Goal: Task Accomplishment & Management: Use online tool/utility

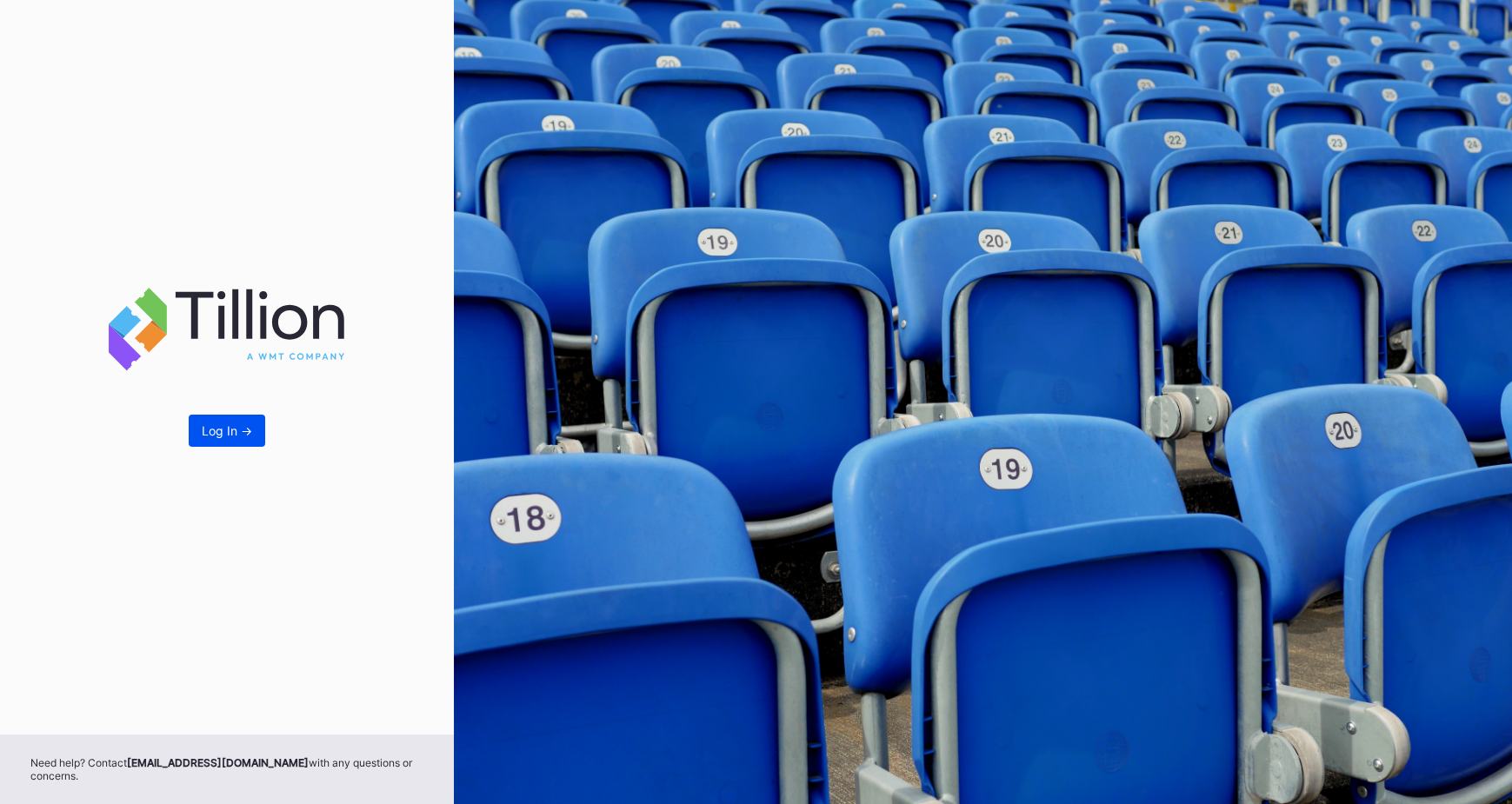
click at [228, 421] on button "Log In ->" at bounding box center [227, 430] width 77 height 32
click at [223, 418] on button "Log In ->" at bounding box center [227, 430] width 77 height 32
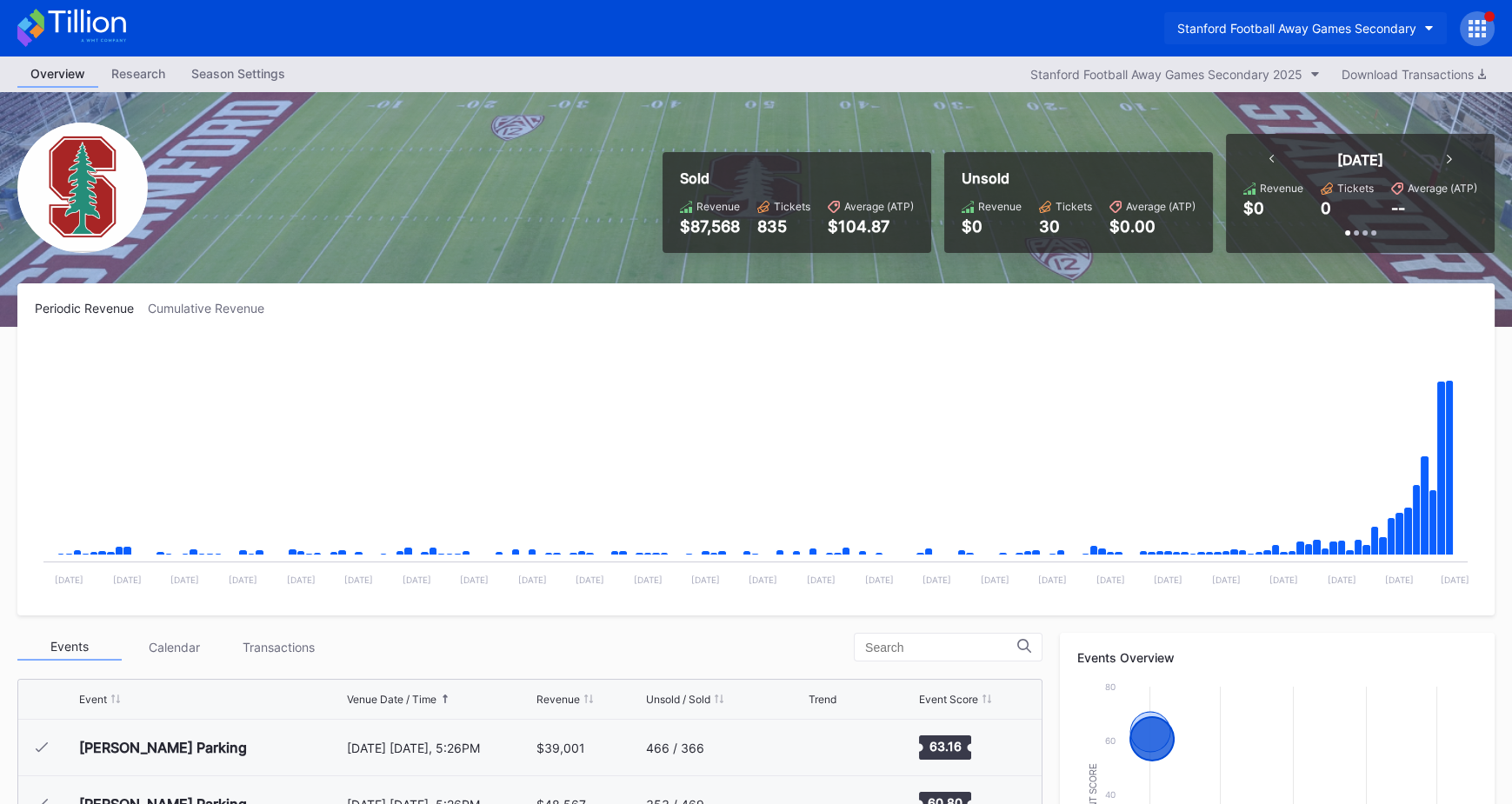
click at [1274, 27] on div "Stanford Football Away Games Secondary" at bounding box center [1296, 28] width 239 height 15
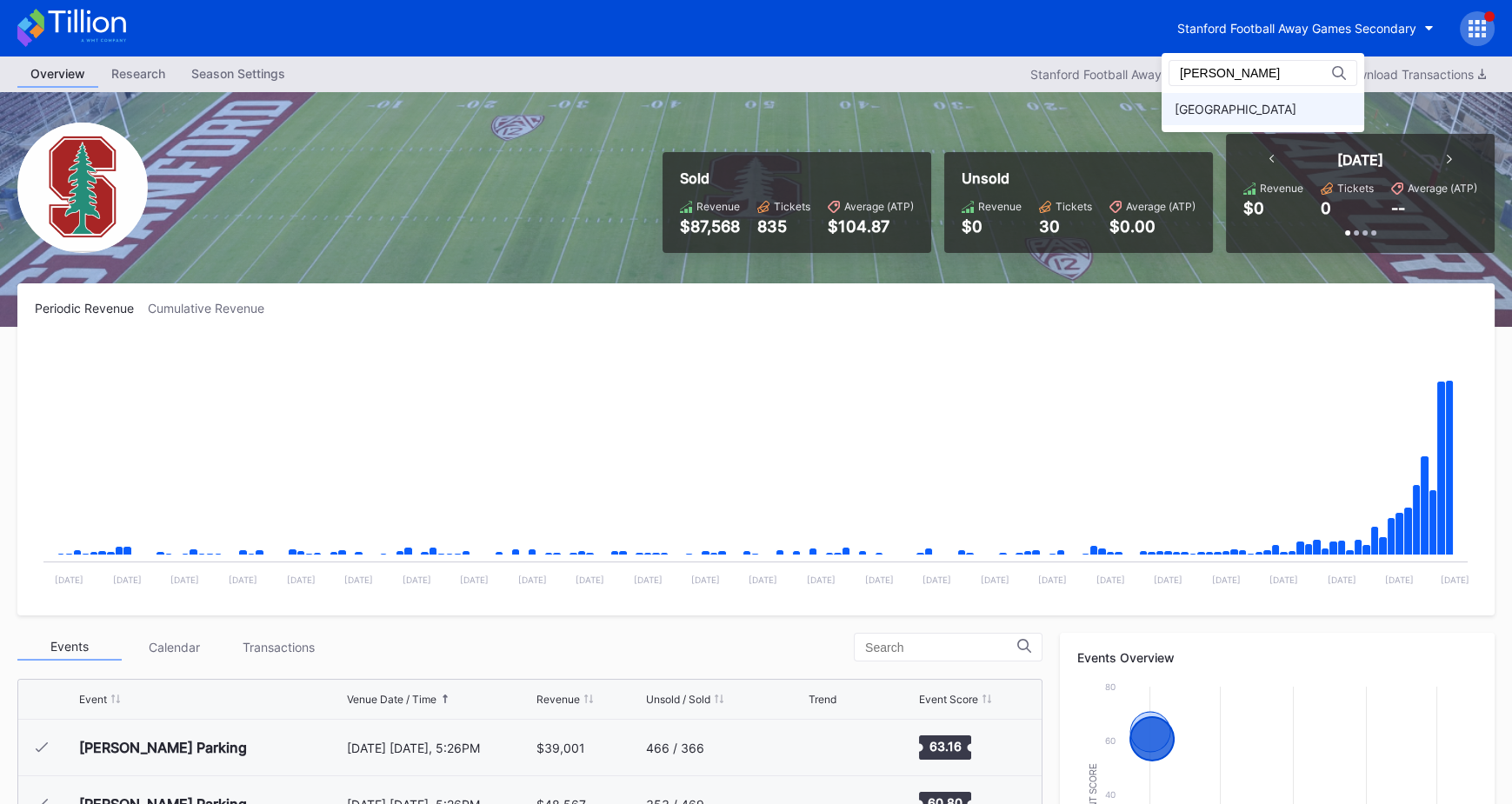
type input "[PERSON_NAME]"
click at [1222, 110] on div "[GEOGRAPHIC_DATA]" at bounding box center [1236, 109] width 122 height 15
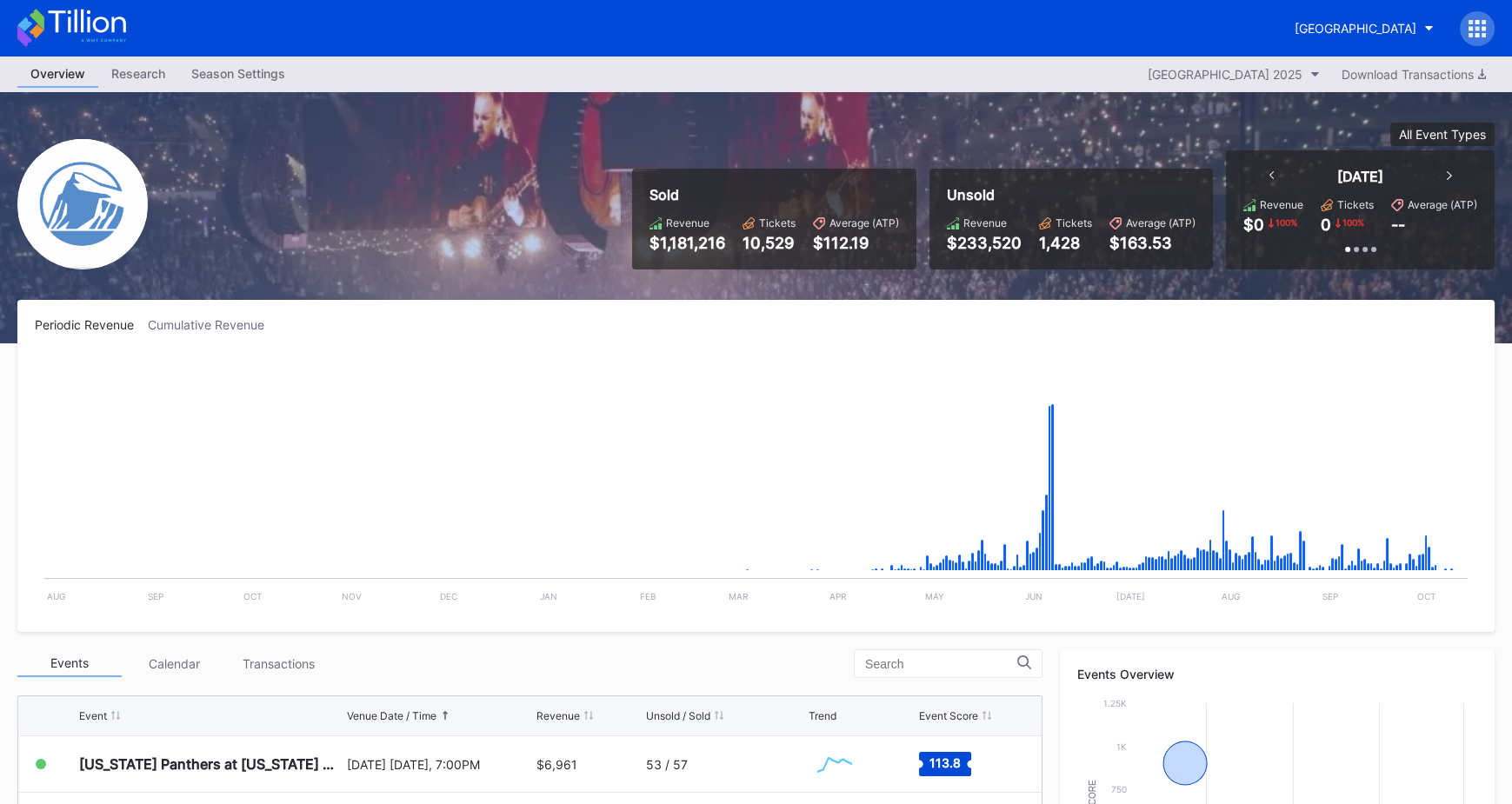
click at [1471, 33] on icon at bounding box center [1470, 35] width 4 height 4
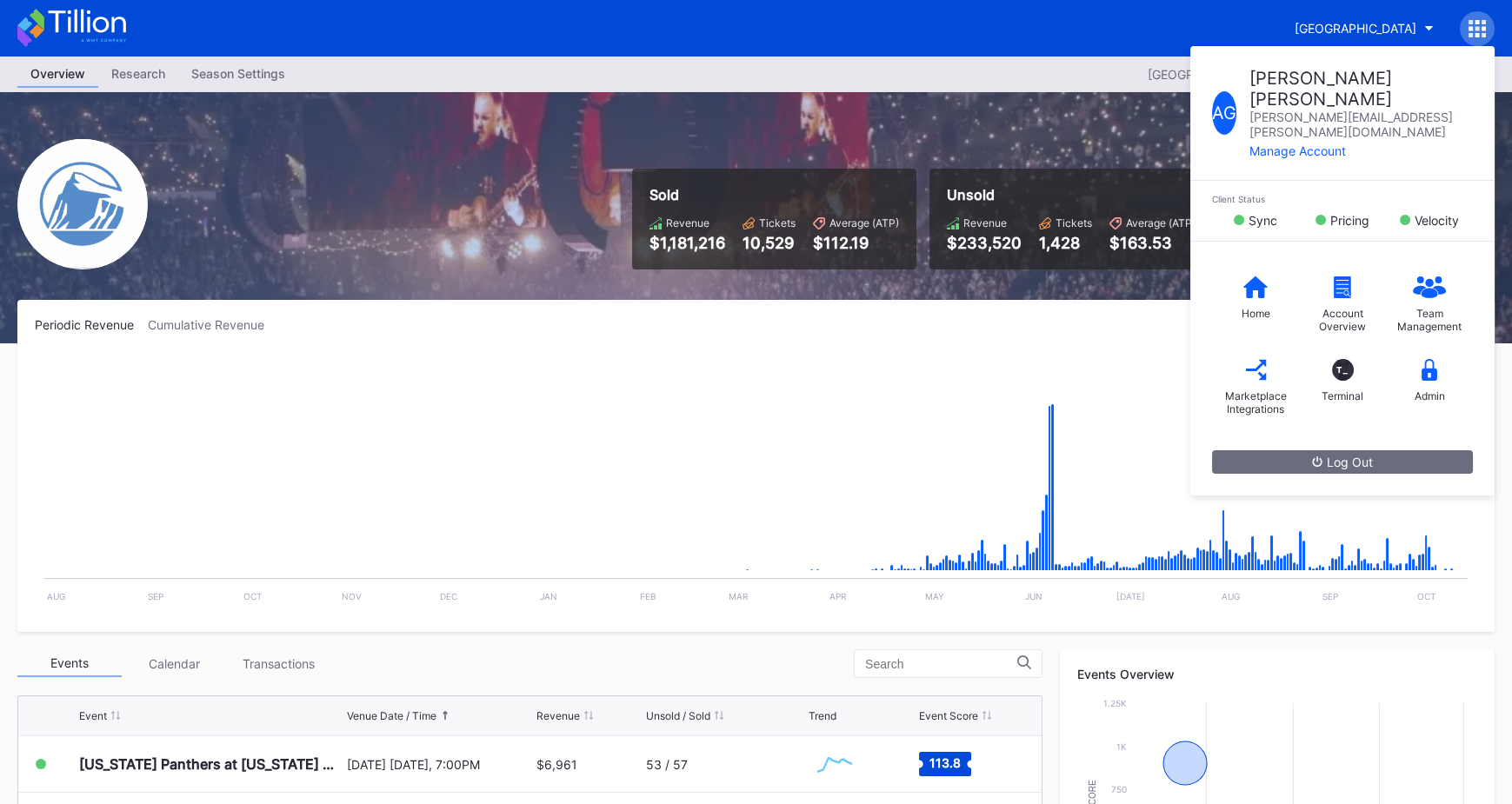
click at [1003, 83] on div "Overview Research Season Settings Prudential Center Secondary 2025 Download Tra…" at bounding box center [756, 74] width 1512 height 36
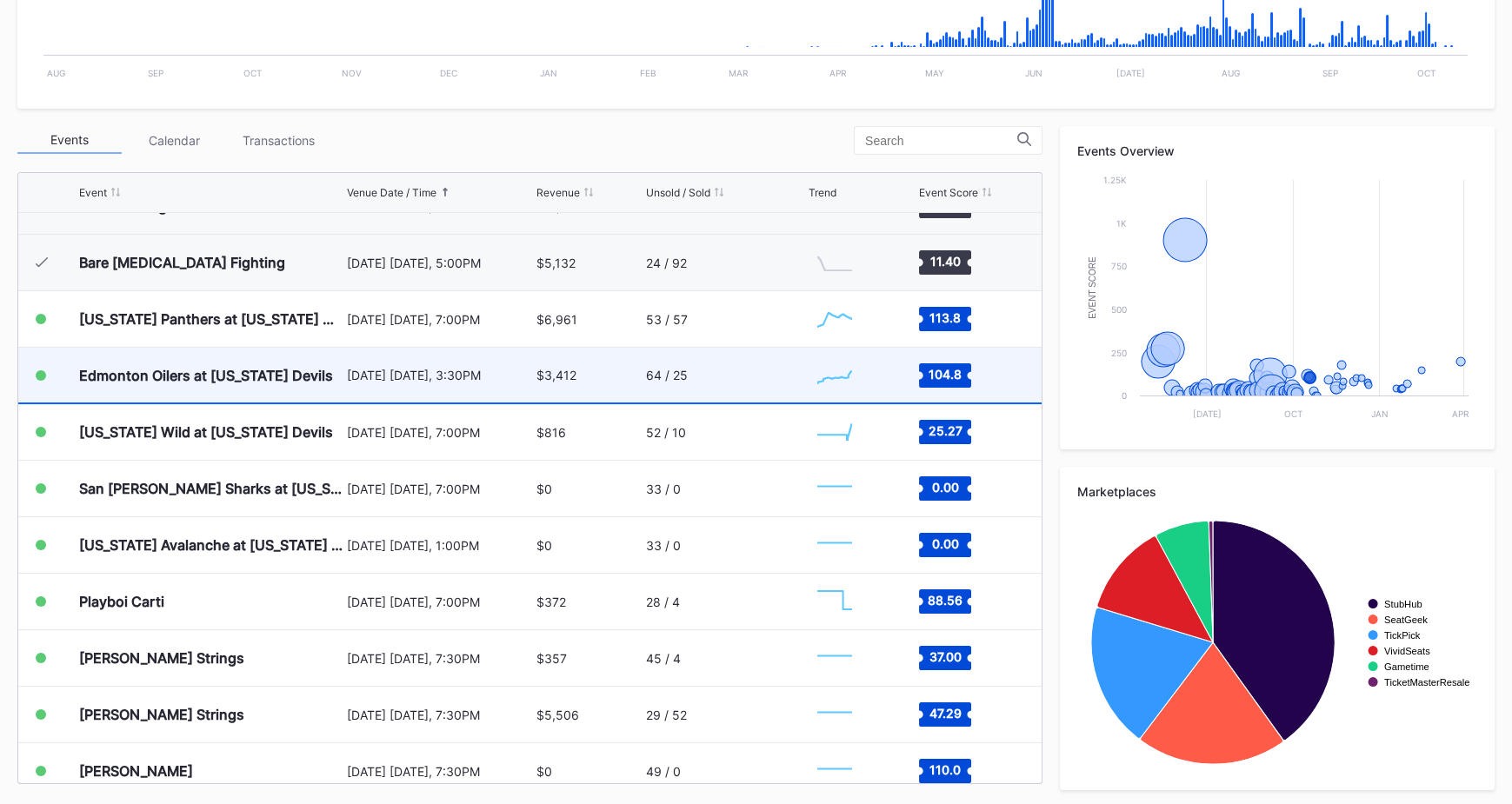
scroll to position [3027, 0]
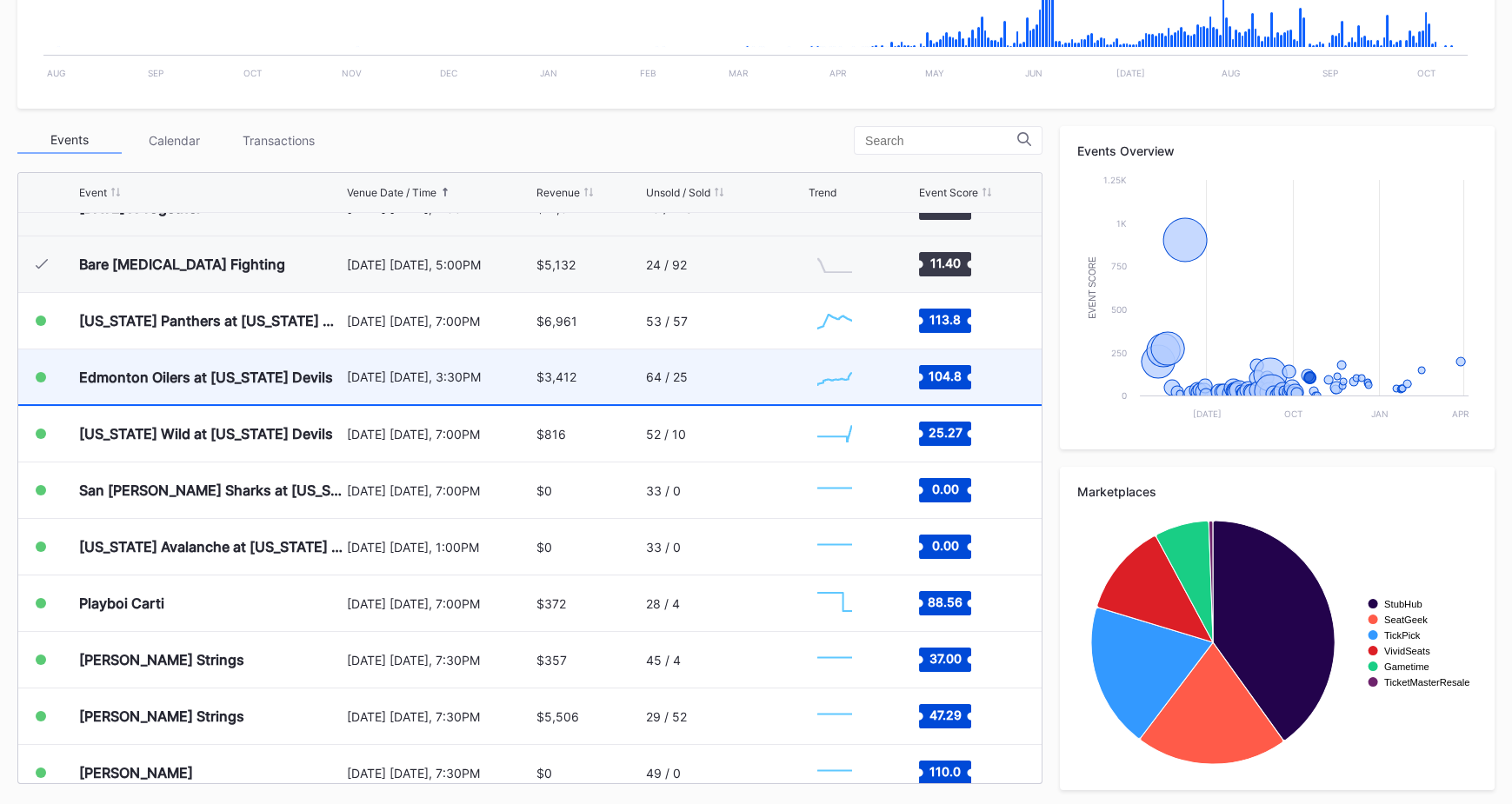
click at [282, 371] on div "Edmonton Oilers at [US_STATE] Devils" at bounding box center [206, 377] width 254 height 17
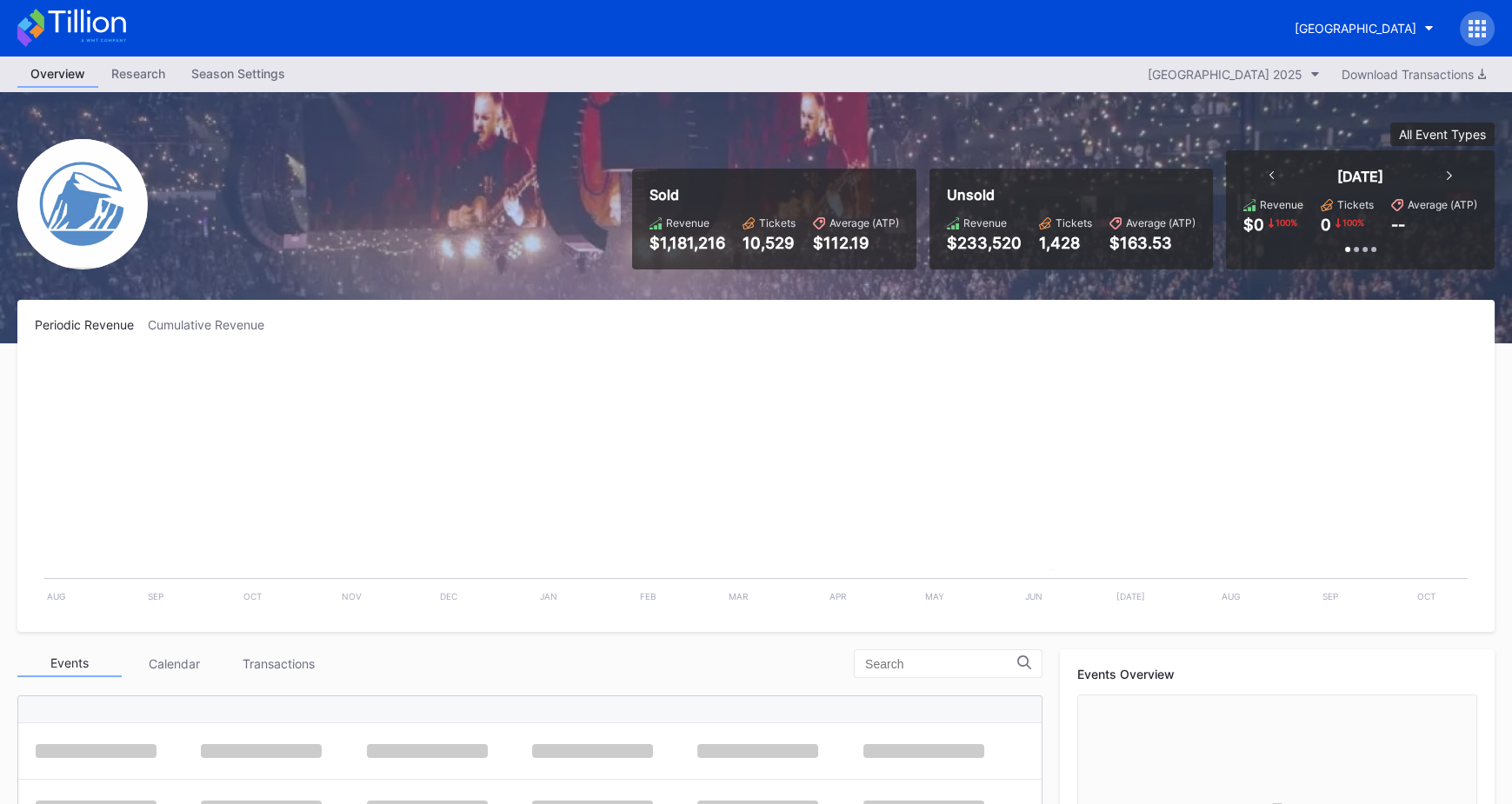
scroll to position [3106, 0]
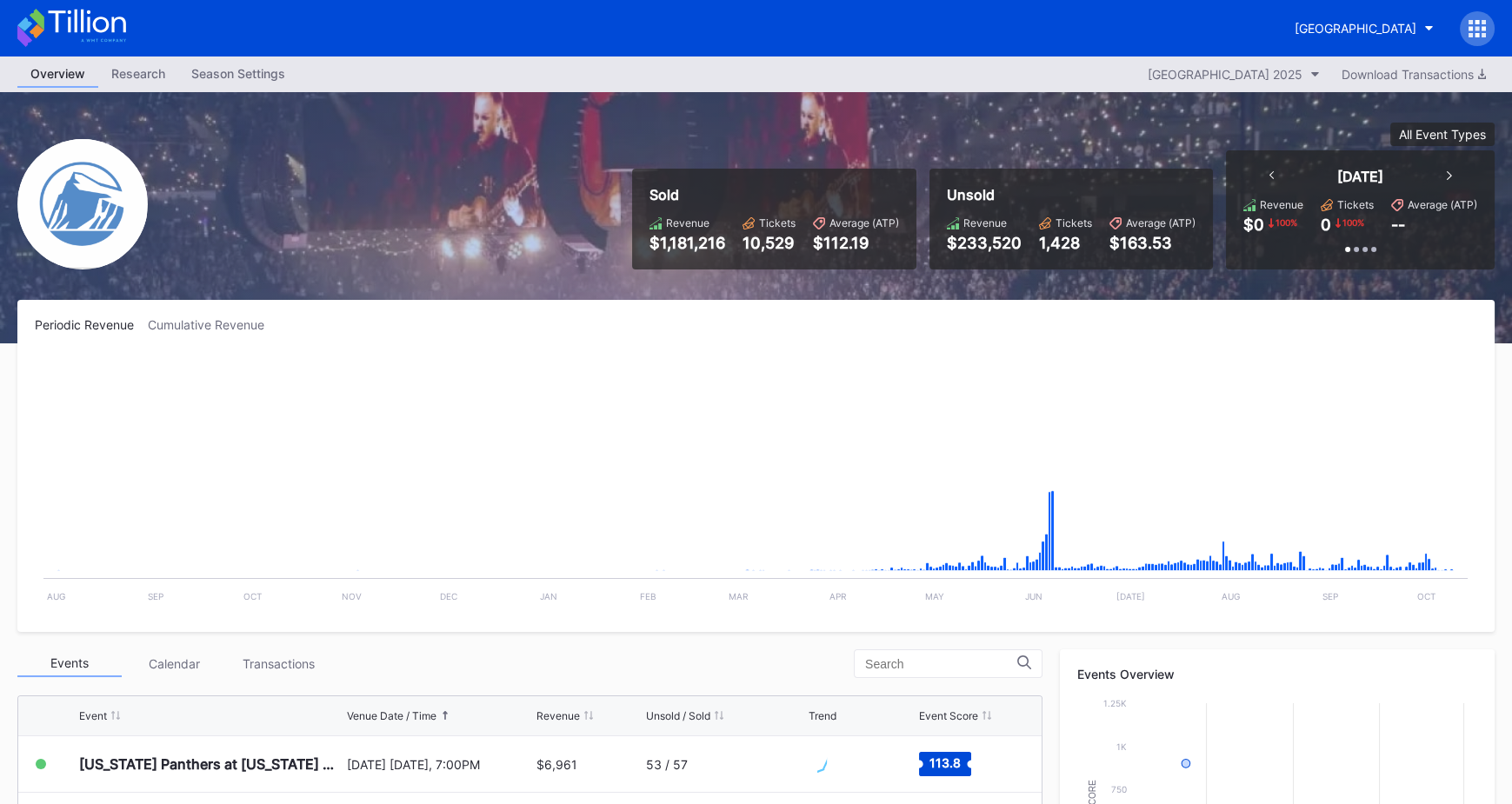
click at [1502, 38] on div "[GEOGRAPHIC_DATA]" at bounding box center [756, 28] width 1512 height 56
click at [1495, 38] on div "[GEOGRAPHIC_DATA]" at bounding box center [756, 28] width 1512 height 56
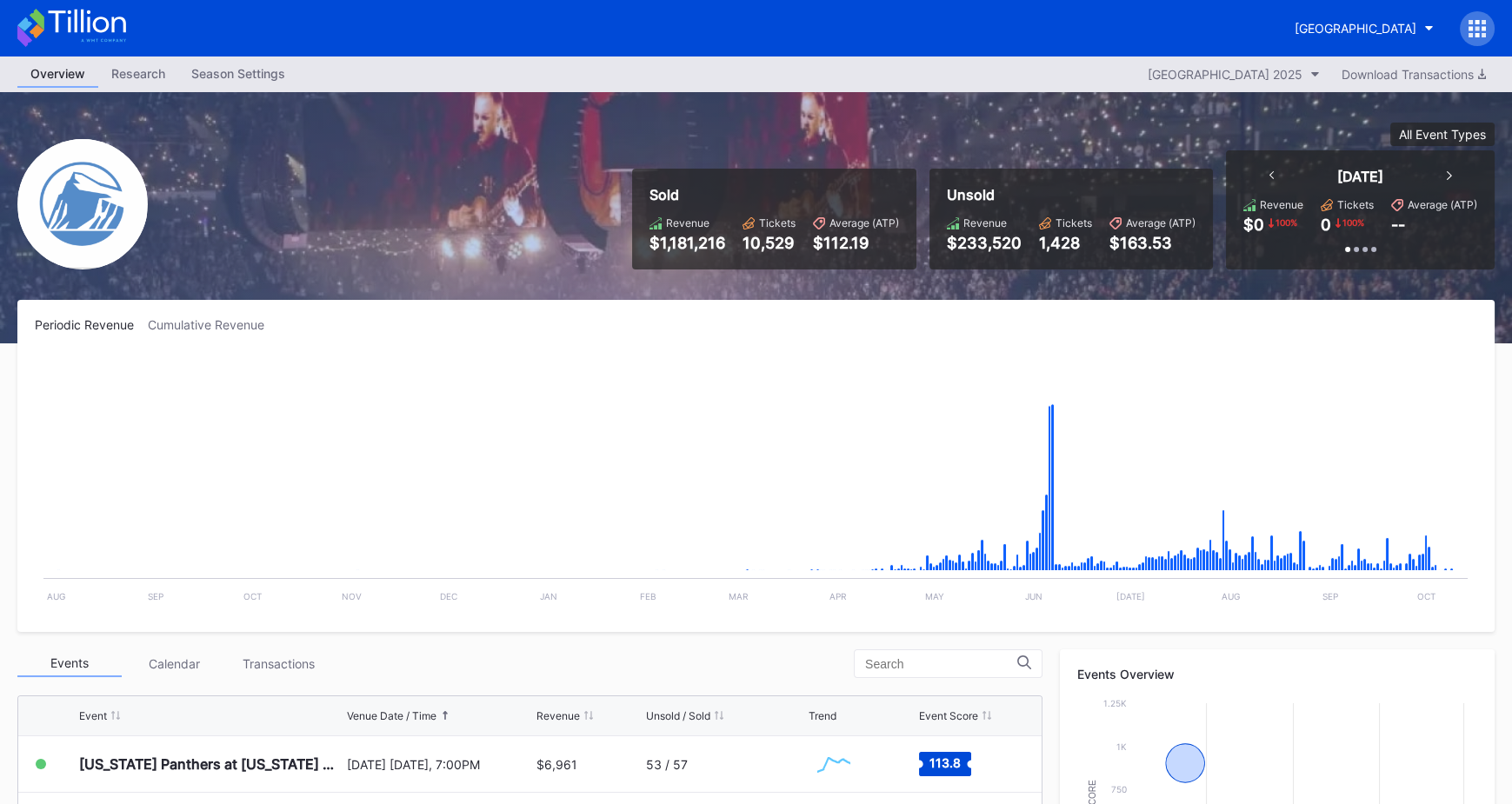
click at [1475, 40] on div at bounding box center [1477, 29] width 35 height 35
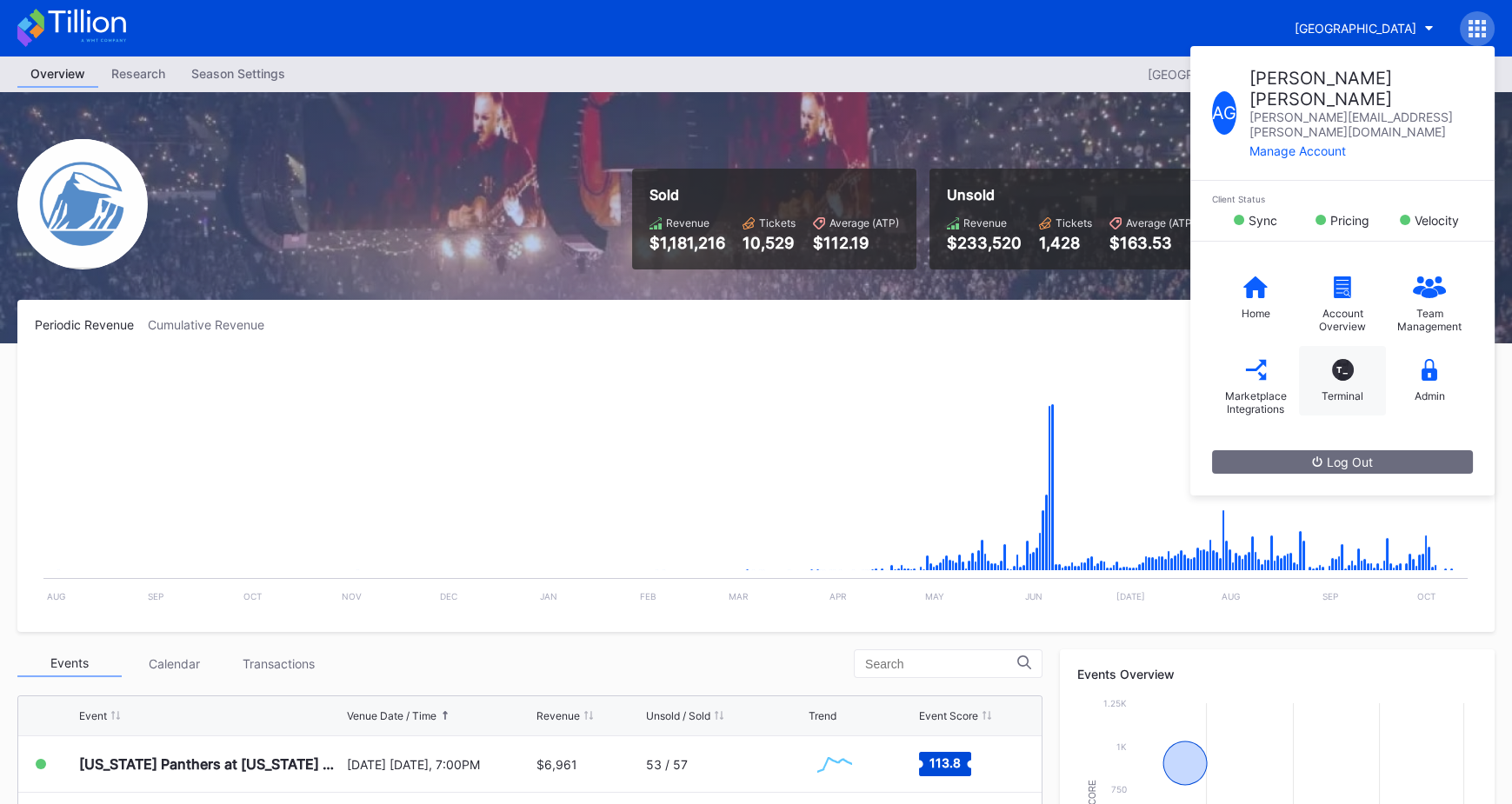
click at [1350, 359] on div "T_" at bounding box center [1342, 369] width 22 height 22
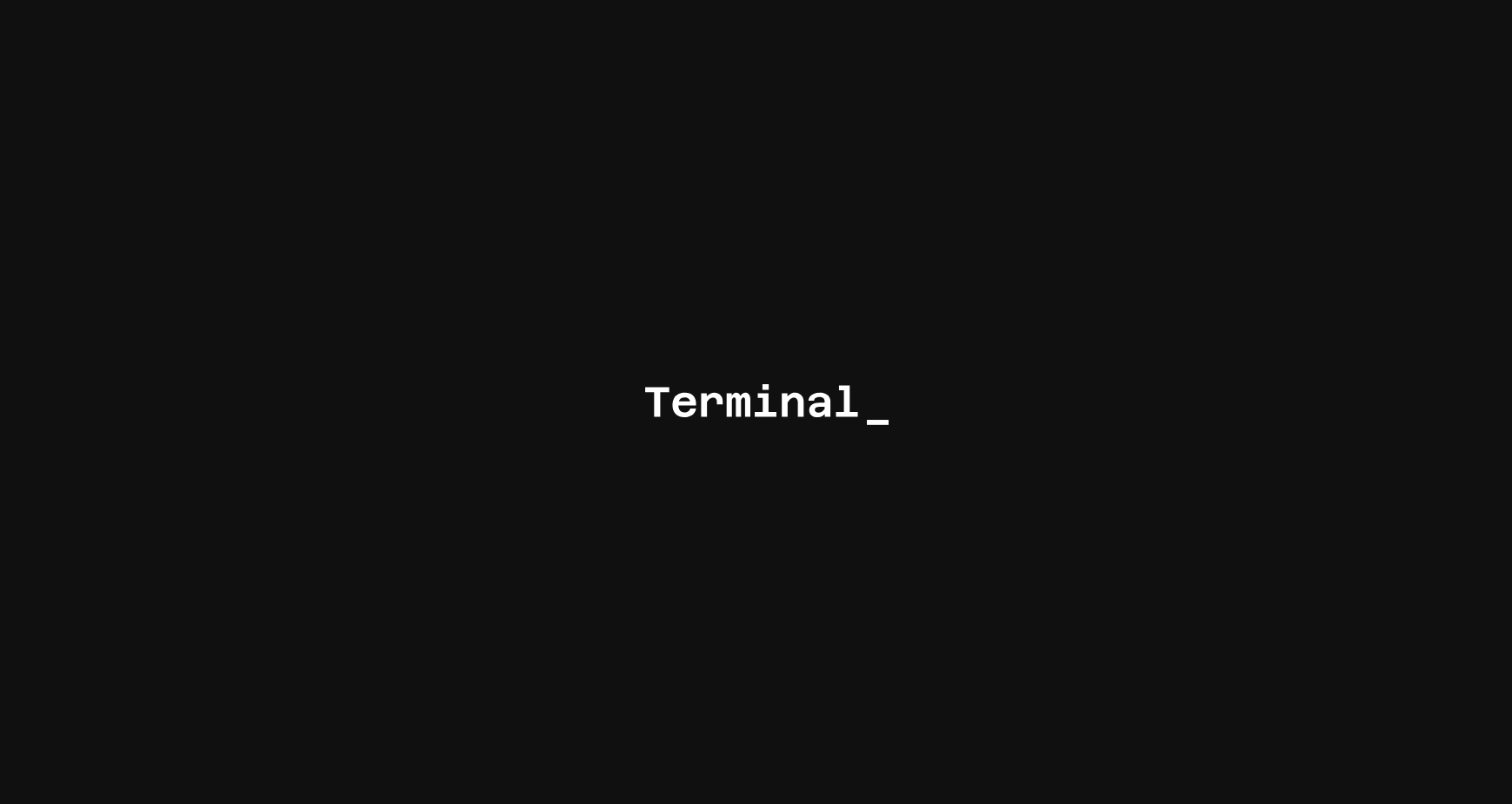
click at [866, 257] on div at bounding box center [756, 402] width 1512 height 804
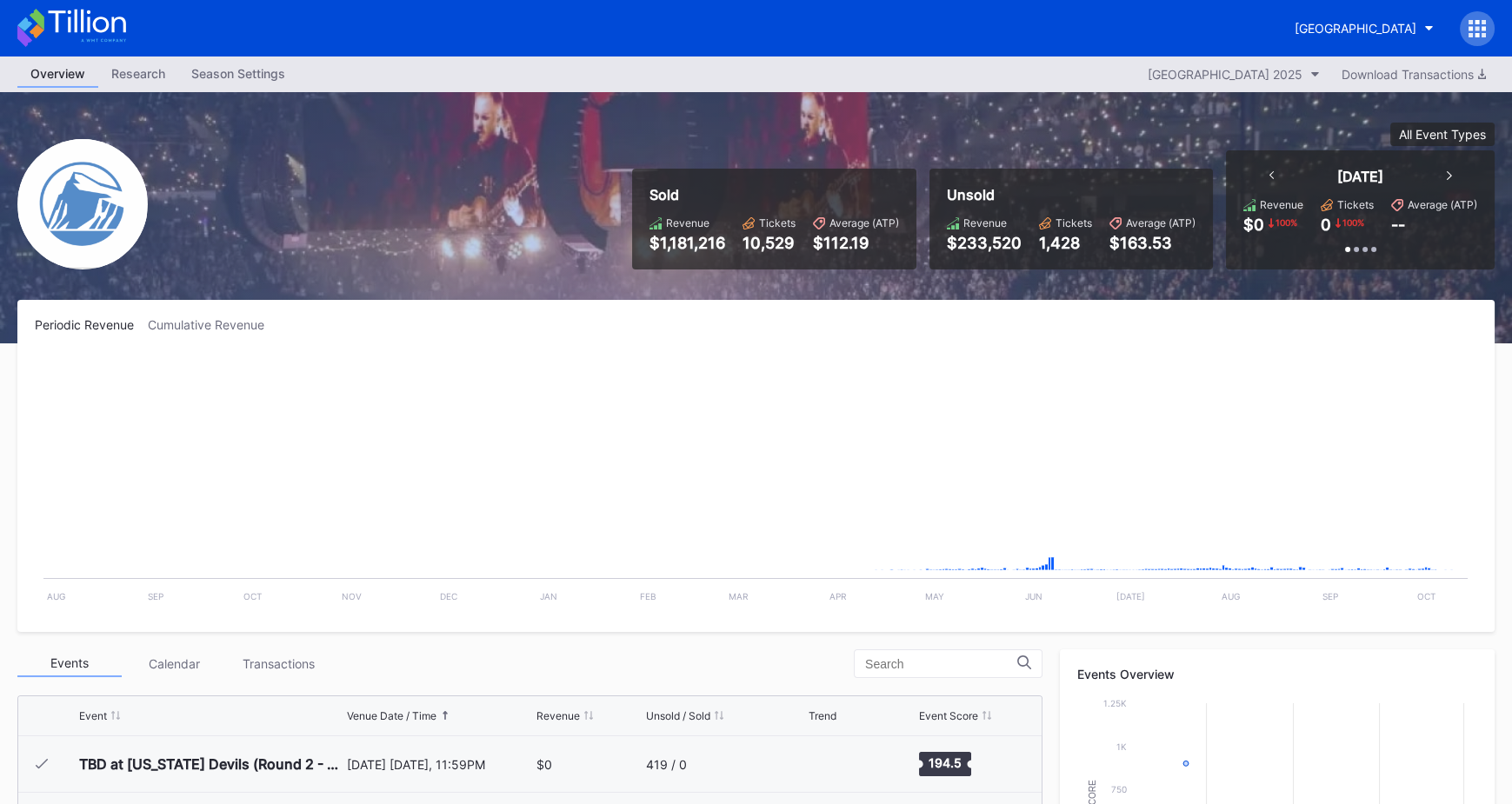
scroll to position [3106, 0]
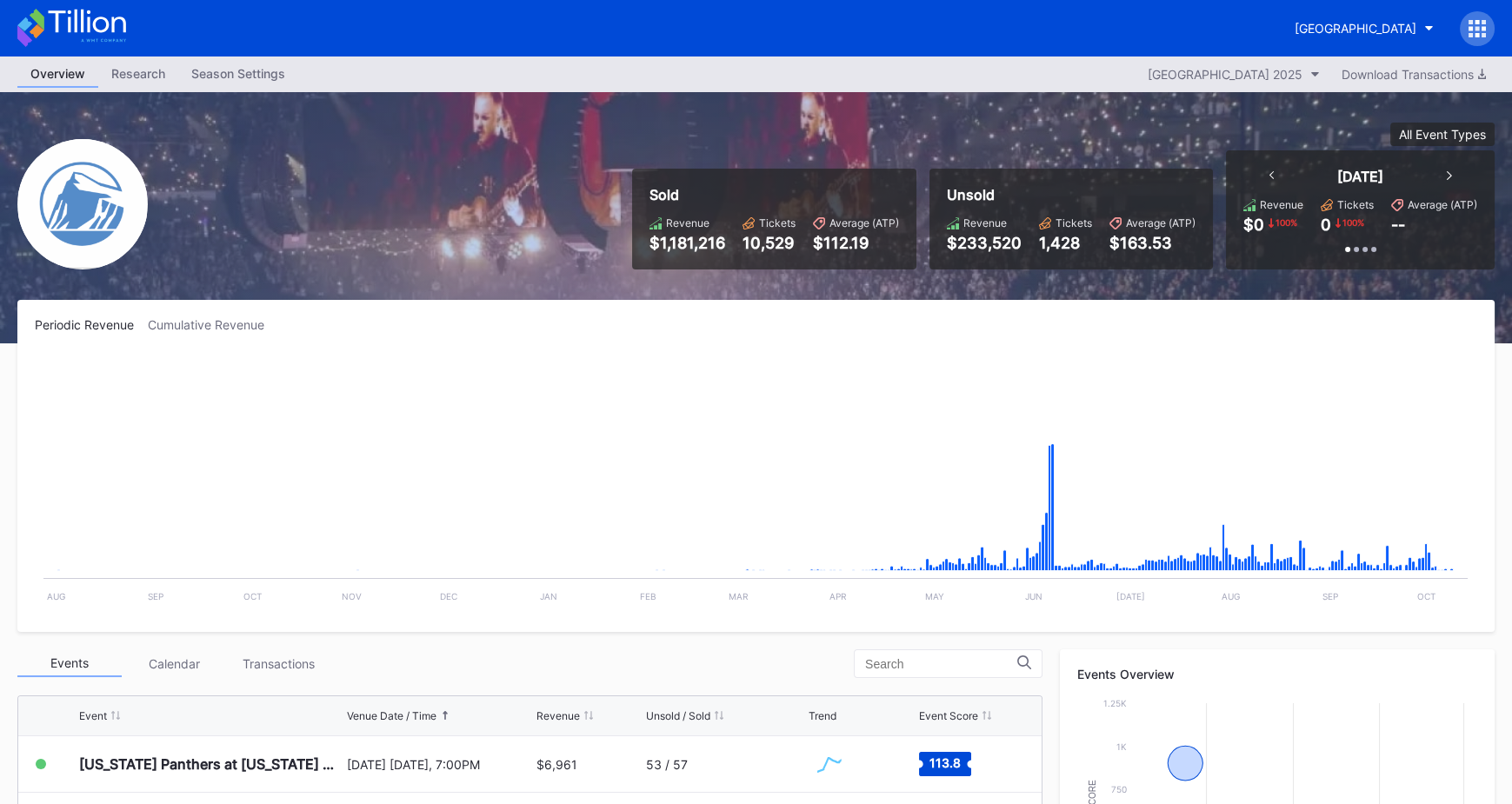
click at [1480, 26] on icon at bounding box center [1477, 29] width 17 height 17
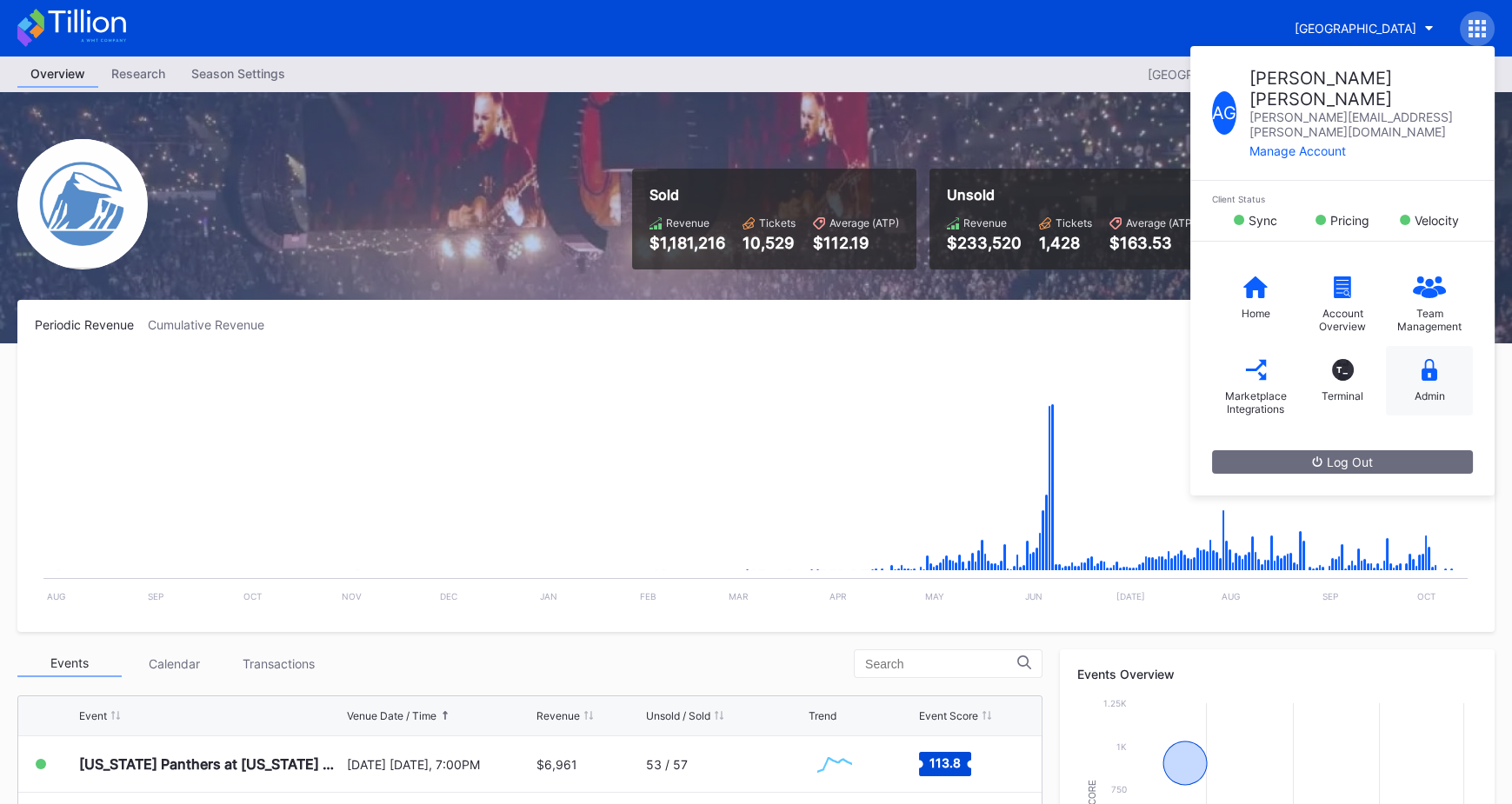
click at [1428, 346] on div "Admin" at bounding box center [1429, 381] width 87 height 70
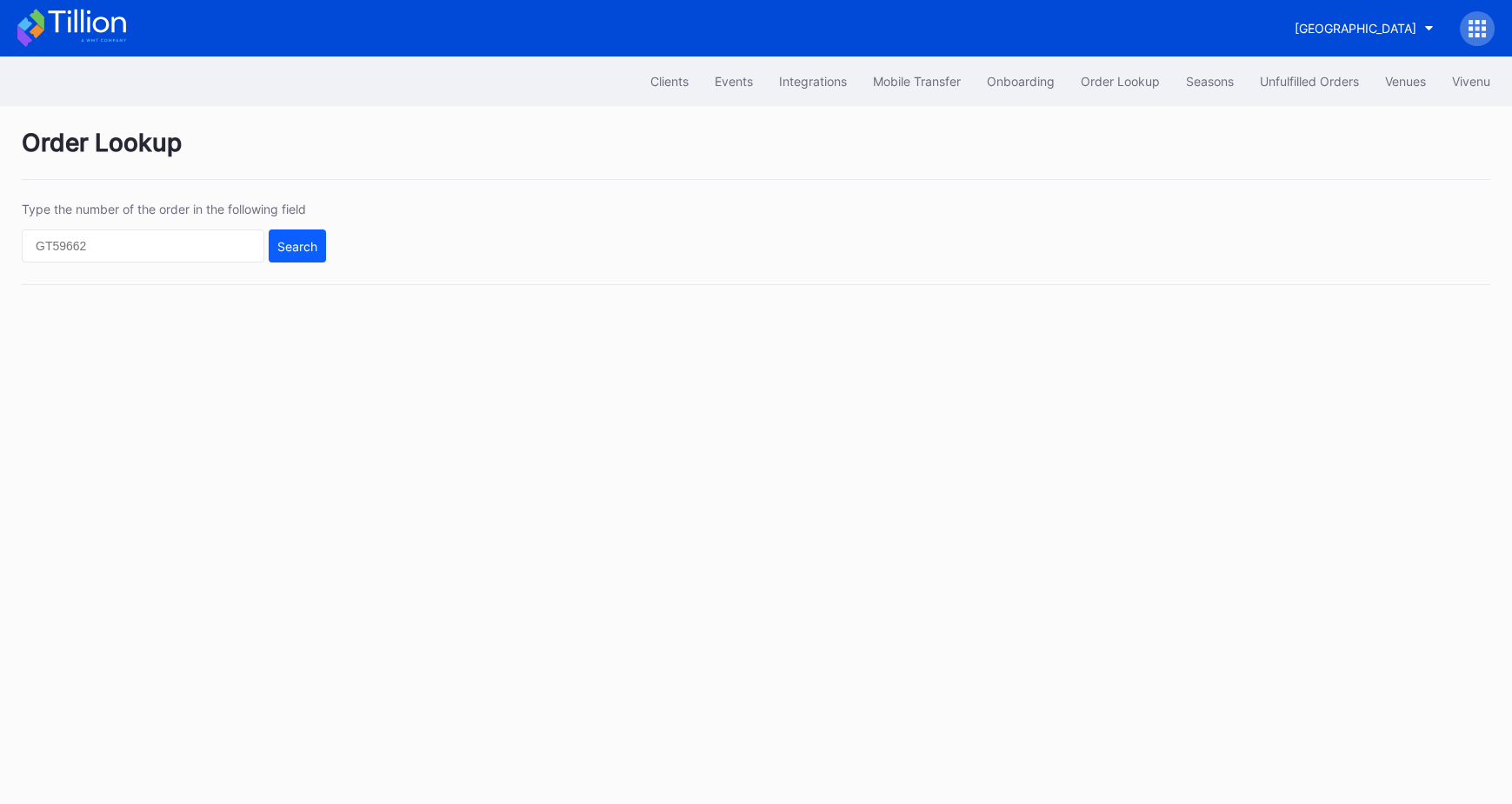
click at [205, 226] on div "Type the number of the order in the following field Search" at bounding box center [174, 232] width 304 height 61
click at [203, 231] on input "text" at bounding box center [143, 246] width 243 height 33
paste input "625470085"
type input "625470085"
click at [287, 247] on div "Search" at bounding box center [297, 246] width 40 height 15
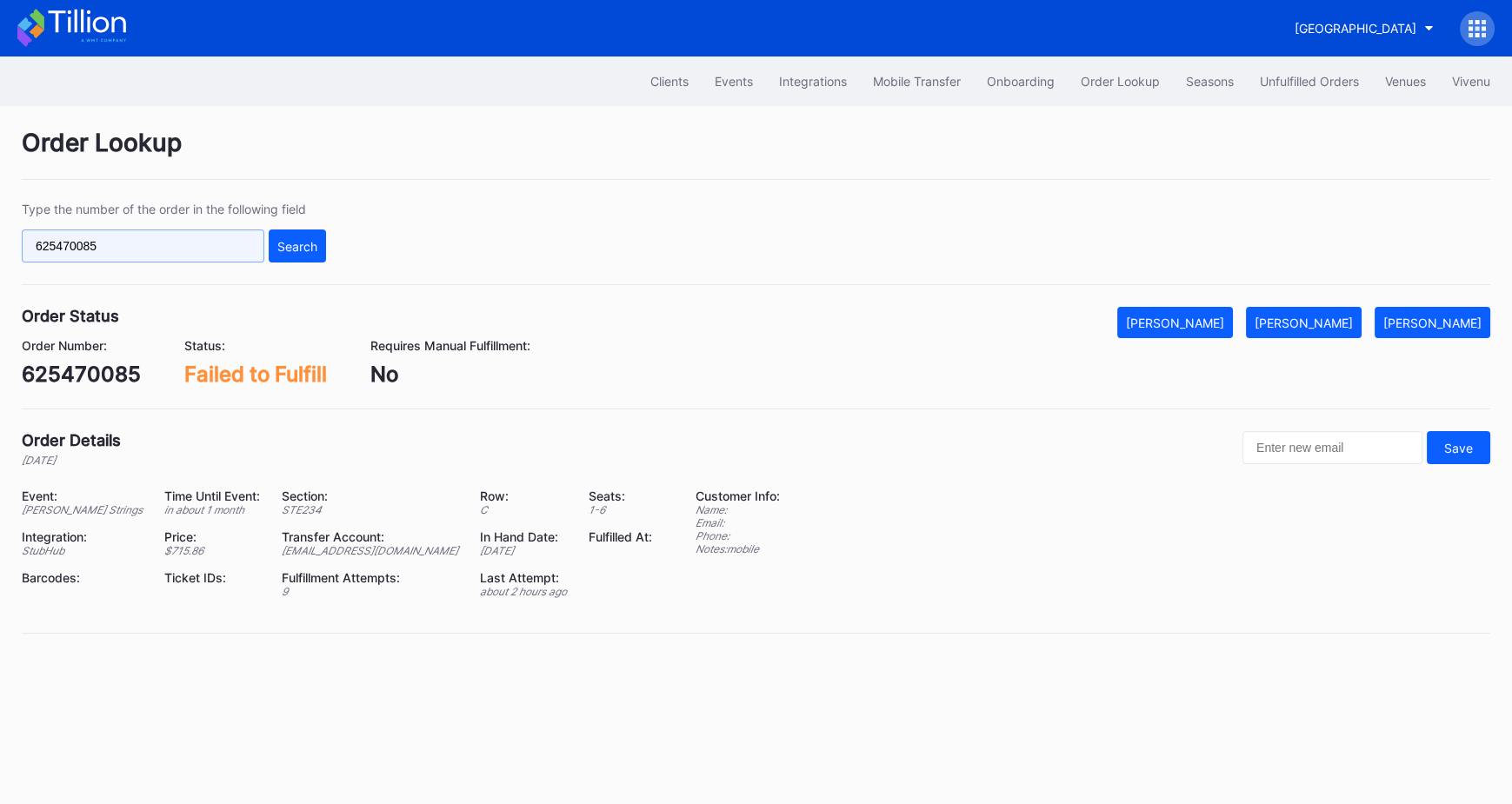
click at [195, 236] on input "625470085" at bounding box center [143, 246] width 243 height 33
paste input "17780361"
type input "617780361"
click at [303, 239] on div "Search" at bounding box center [297, 246] width 40 height 15
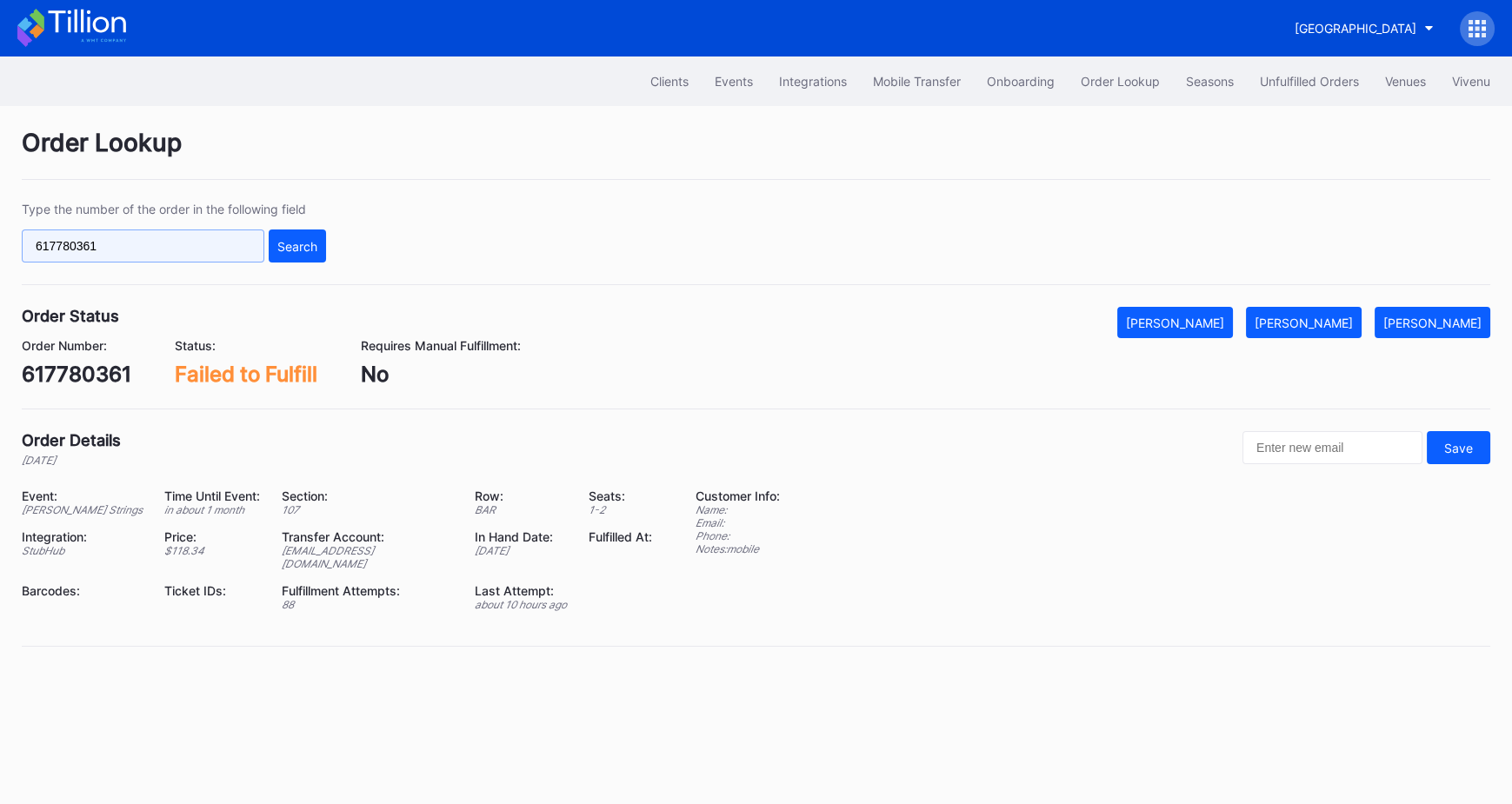
click at [194, 237] on input "617780361" at bounding box center [143, 246] width 243 height 33
click at [308, 247] on div "Search" at bounding box center [297, 246] width 40 height 15
click at [306, 246] on div "Search" at bounding box center [297, 246] width 40 height 15
click at [147, 241] on input "617780361" at bounding box center [143, 246] width 243 height 33
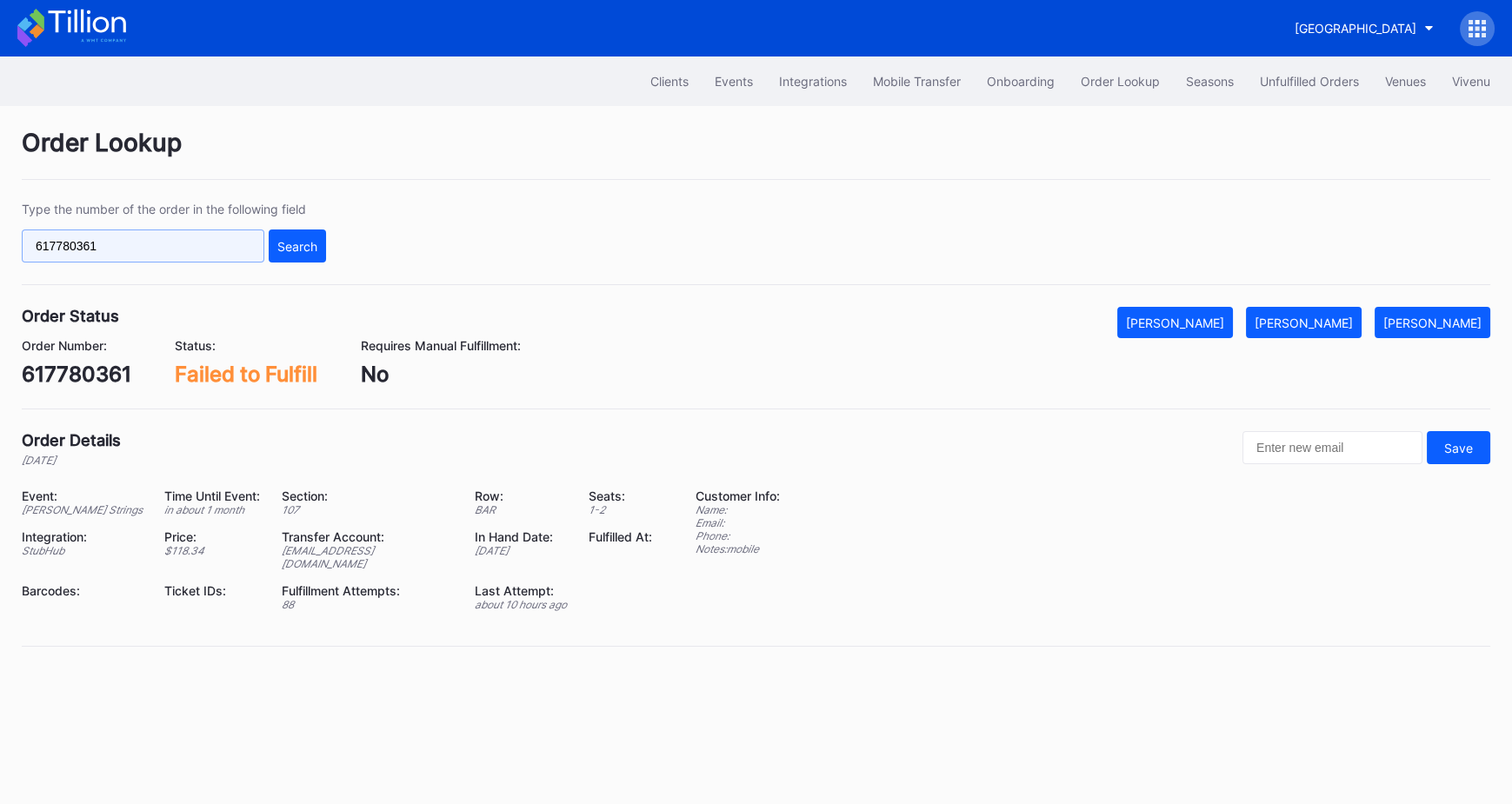
click at [147, 241] on input "617780361" at bounding box center [143, 246] width 243 height 33
paste input "text"
click at [189, 233] on input "text" at bounding box center [143, 246] width 243 height 33
paste input "621735340"
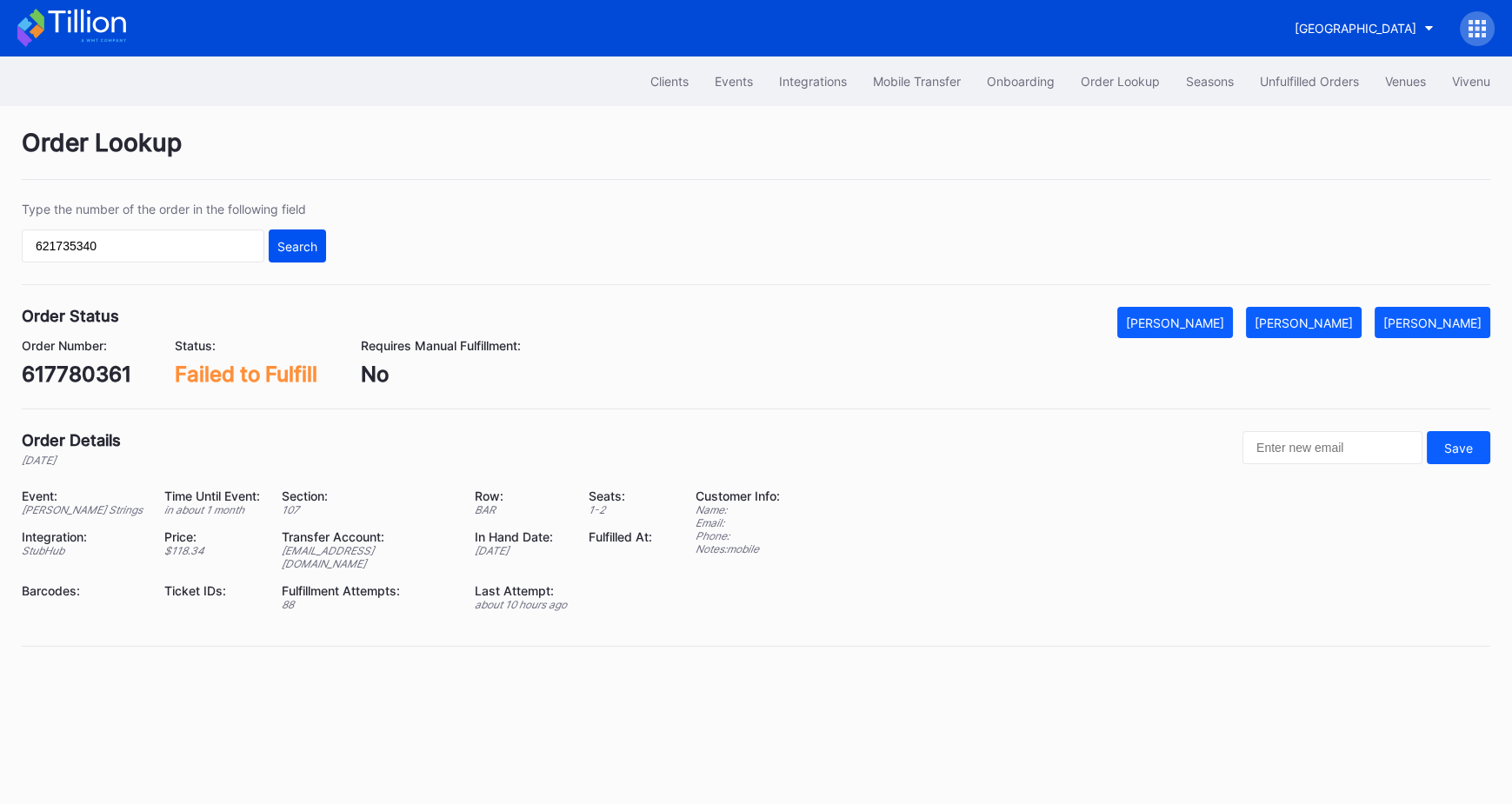
click at [297, 239] on div "Search" at bounding box center [297, 246] width 40 height 15
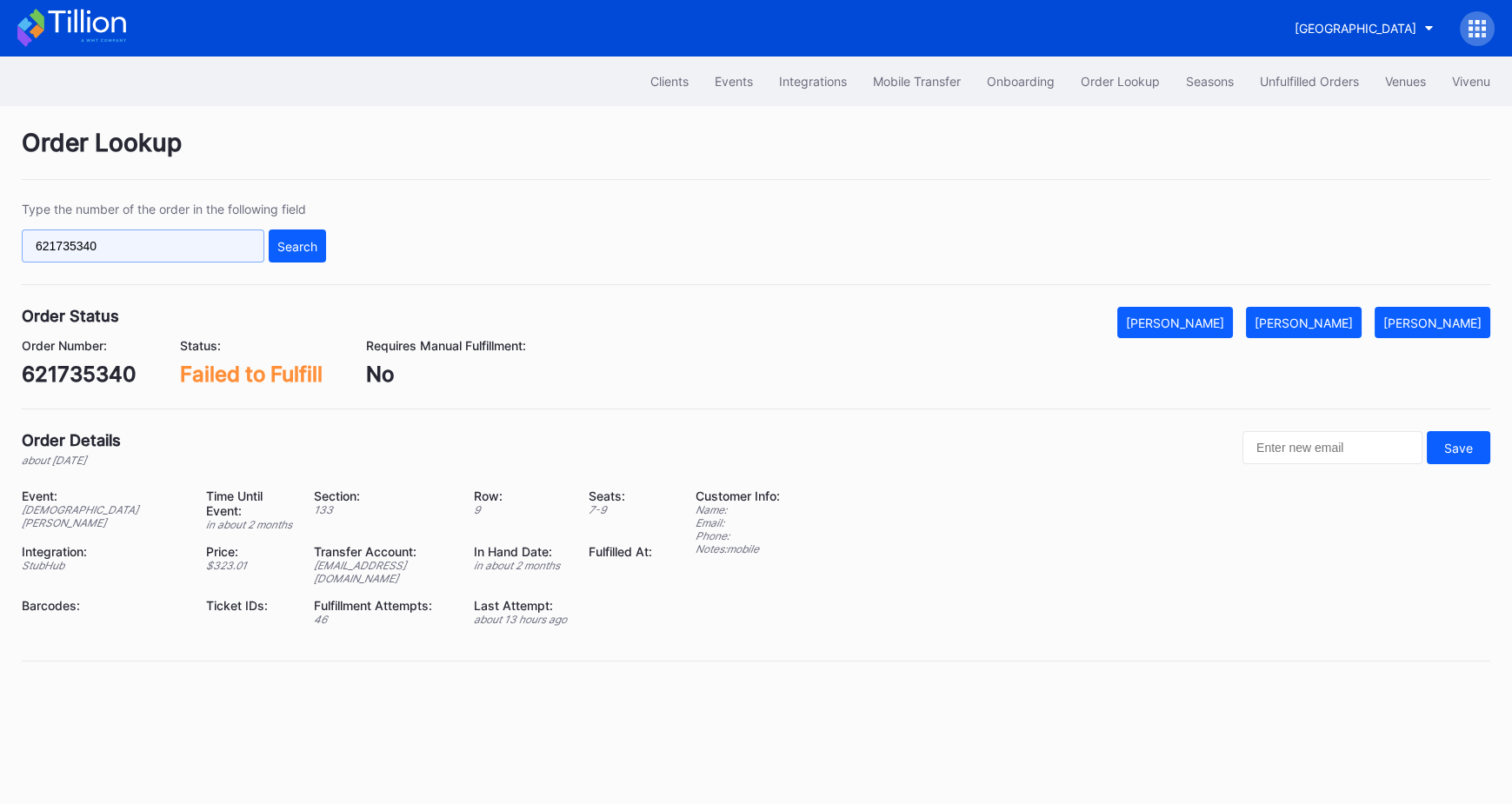
click at [144, 249] on input "621735340" at bounding box center [143, 246] width 243 height 33
paste input "740678512"
click at [299, 242] on div "Search" at bounding box center [297, 246] width 40 height 15
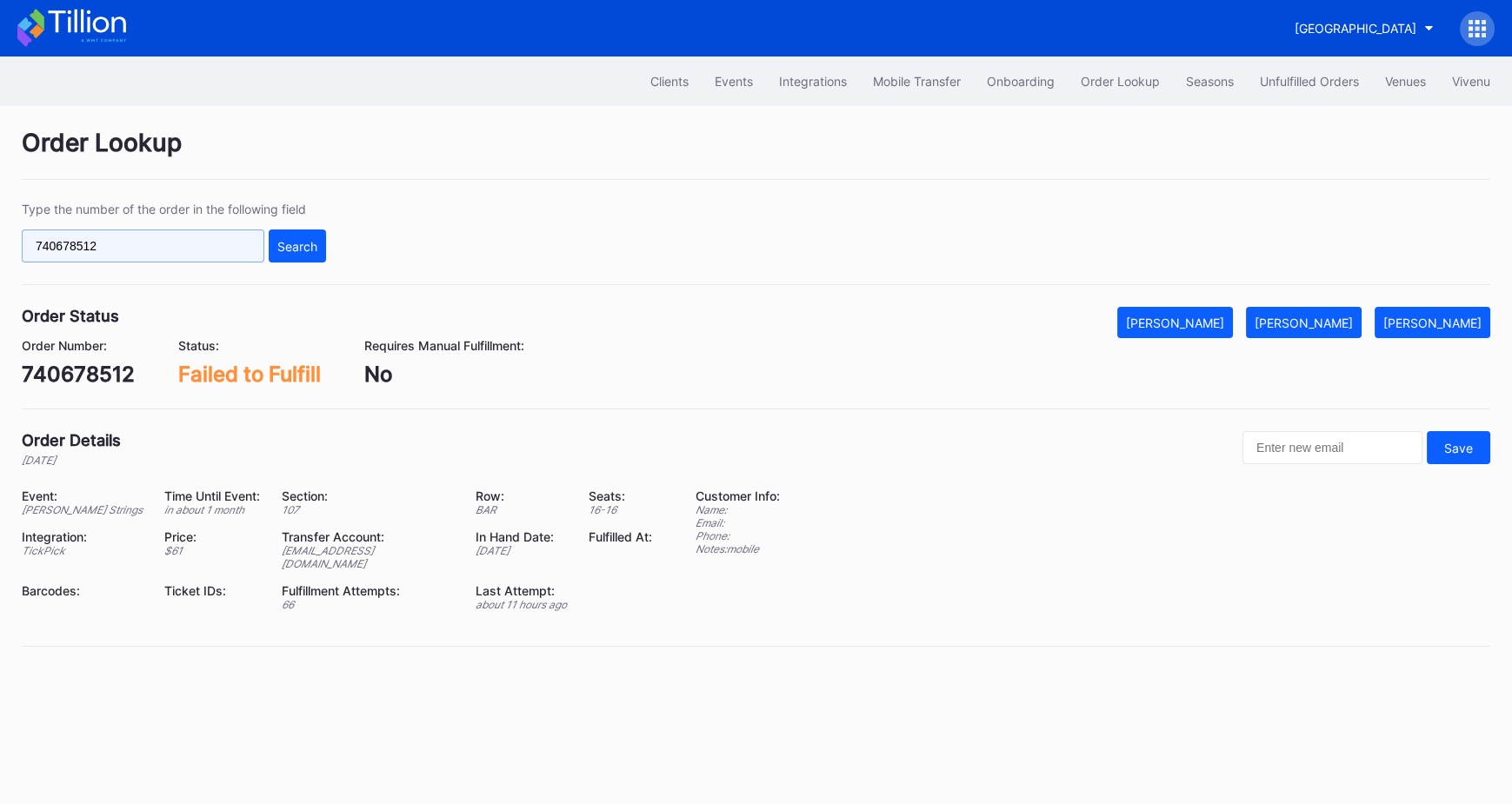
click at [130, 240] on input "740678512" at bounding box center [143, 246] width 243 height 33
paste input "617780361"
type input "617780361"
click at [286, 240] on div "Search" at bounding box center [297, 246] width 40 height 15
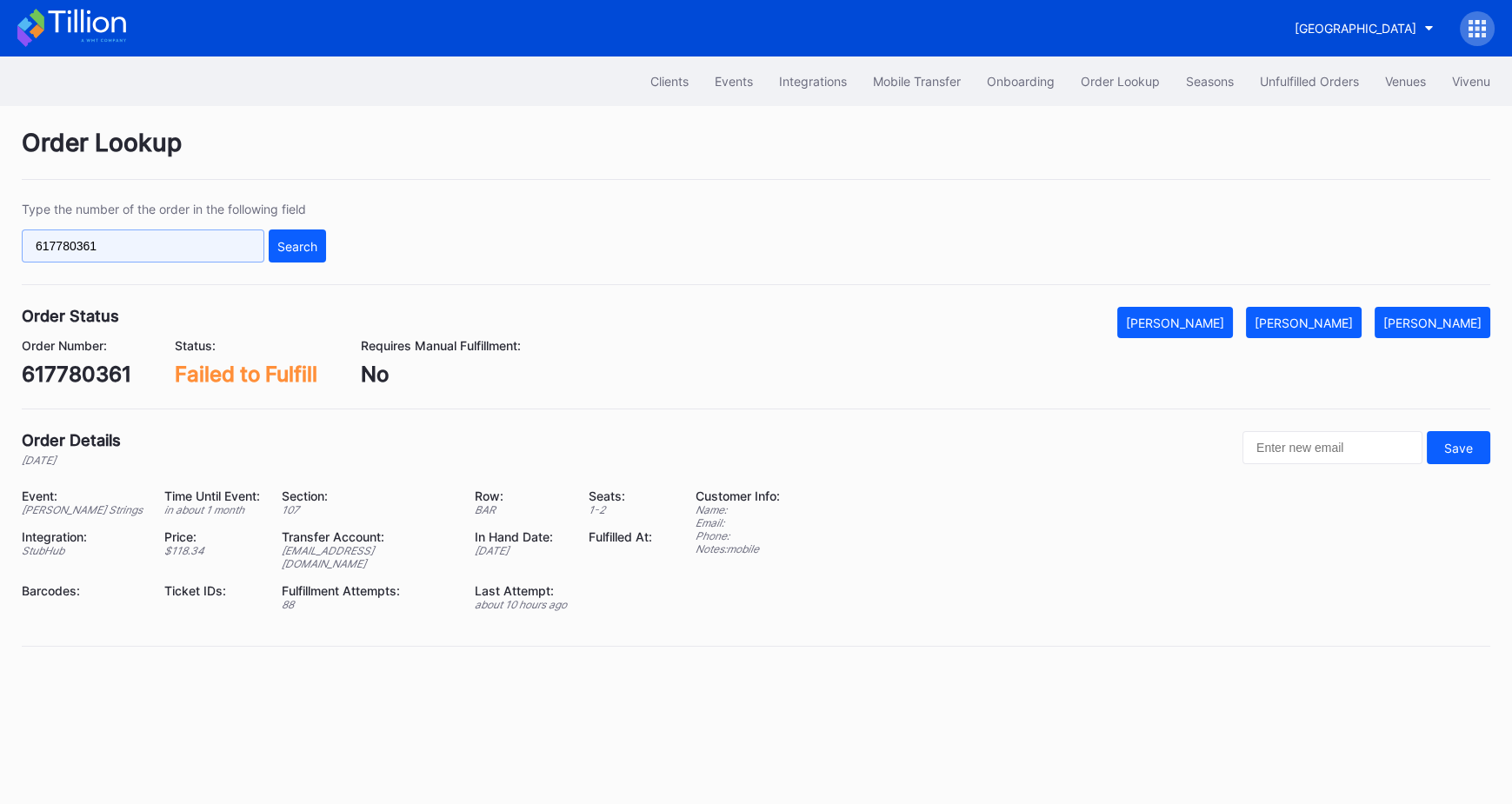
click at [172, 240] on input "617780361" at bounding box center [143, 246] width 243 height 33
paste input "625470085"
click at [302, 247] on div "Search" at bounding box center [297, 246] width 40 height 15
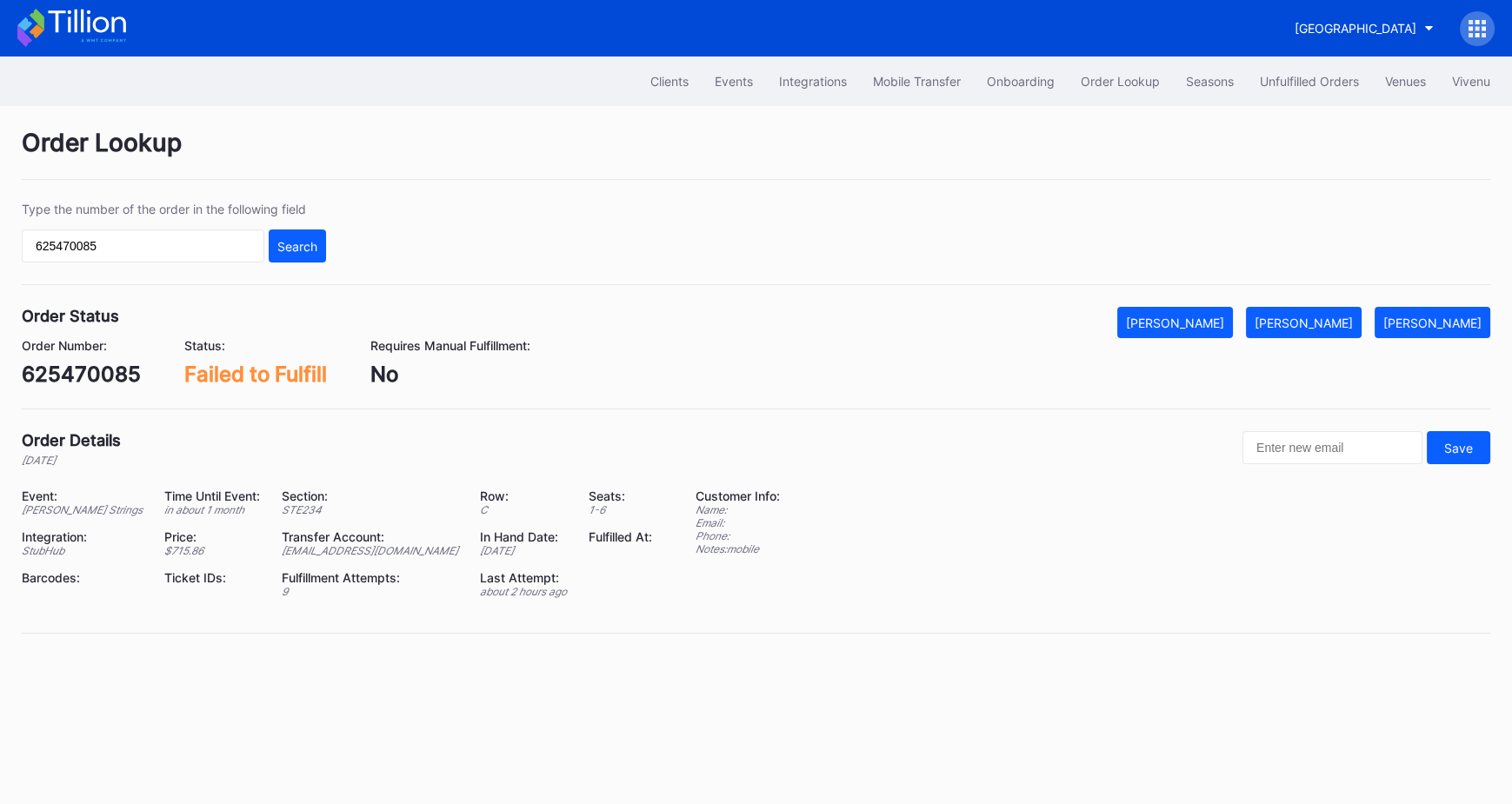
click at [416, 369] on div "No" at bounding box center [450, 374] width 160 height 25
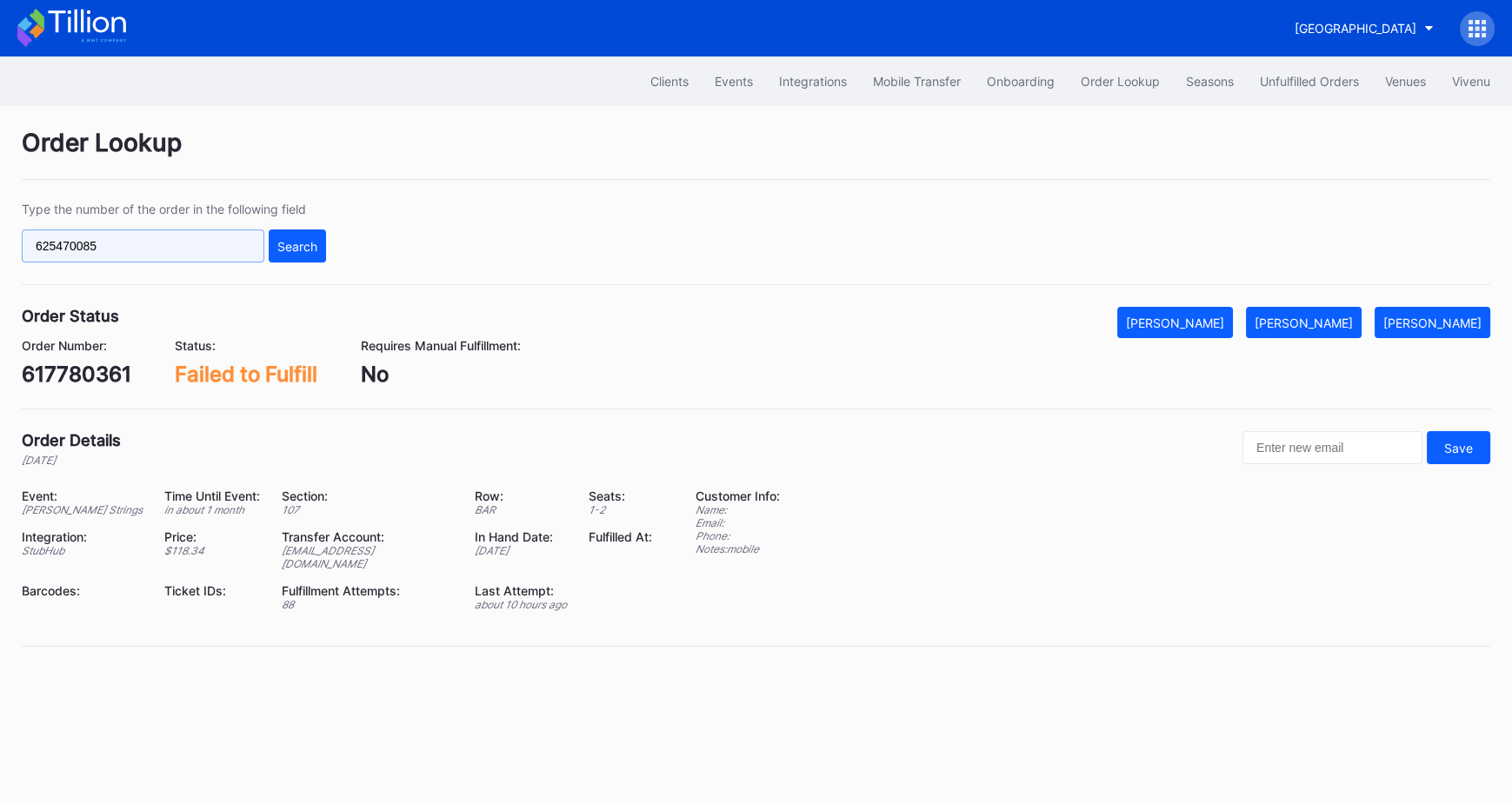
click at [125, 252] on input "625470085" at bounding box center [143, 246] width 243 height 33
paste input "q013cr1xpy0"
click at [274, 237] on button "Search" at bounding box center [297, 246] width 57 height 33
click at [135, 244] on input "q013cr1xpy0" at bounding box center [143, 246] width 243 height 33
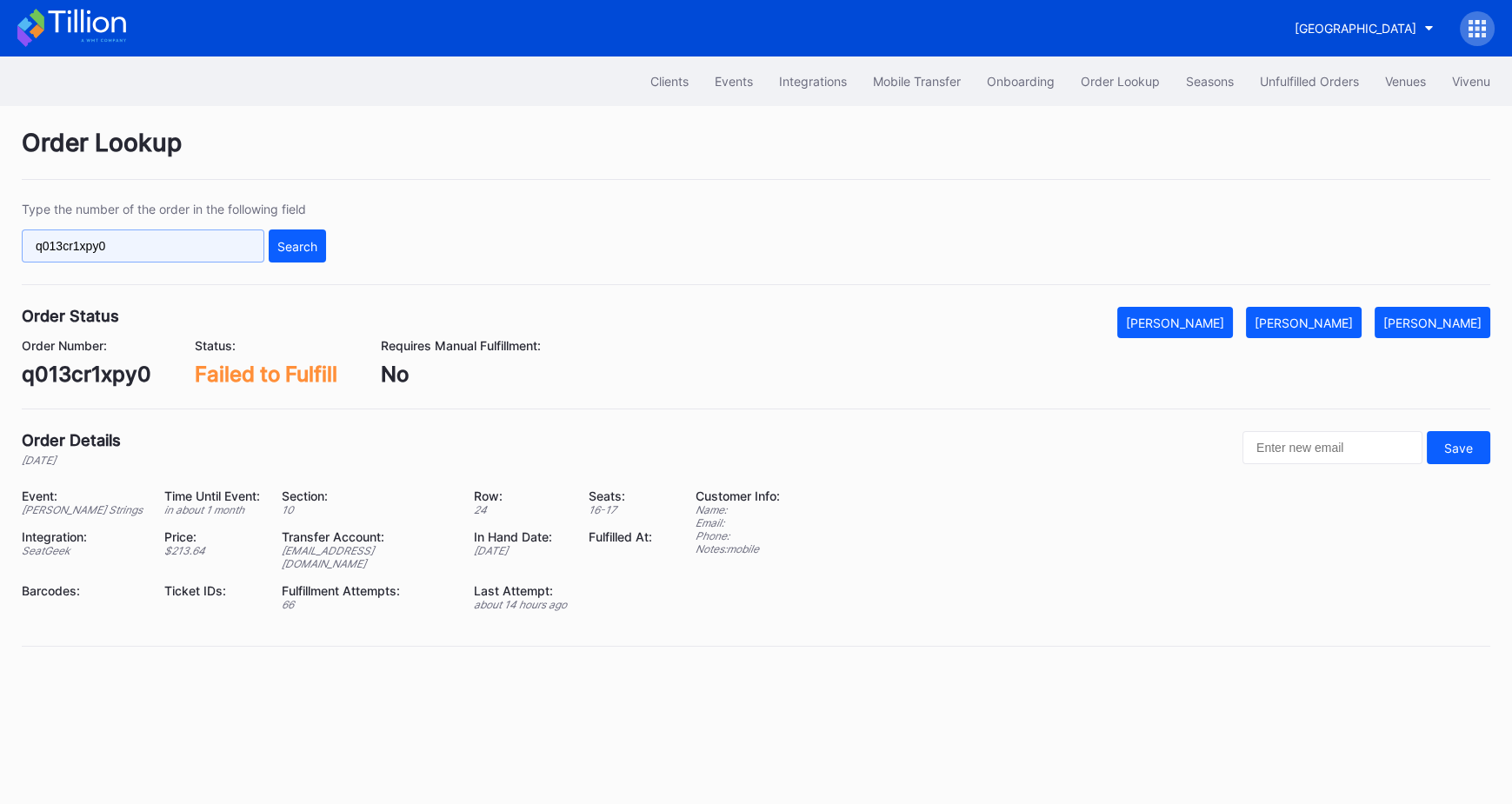
click at [135, 244] on input "q013cr1xpy0" at bounding box center [143, 246] width 243 height 33
paste input "624078844"
click at [278, 241] on div "Search" at bounding box center [297, 246] width 40 height 15
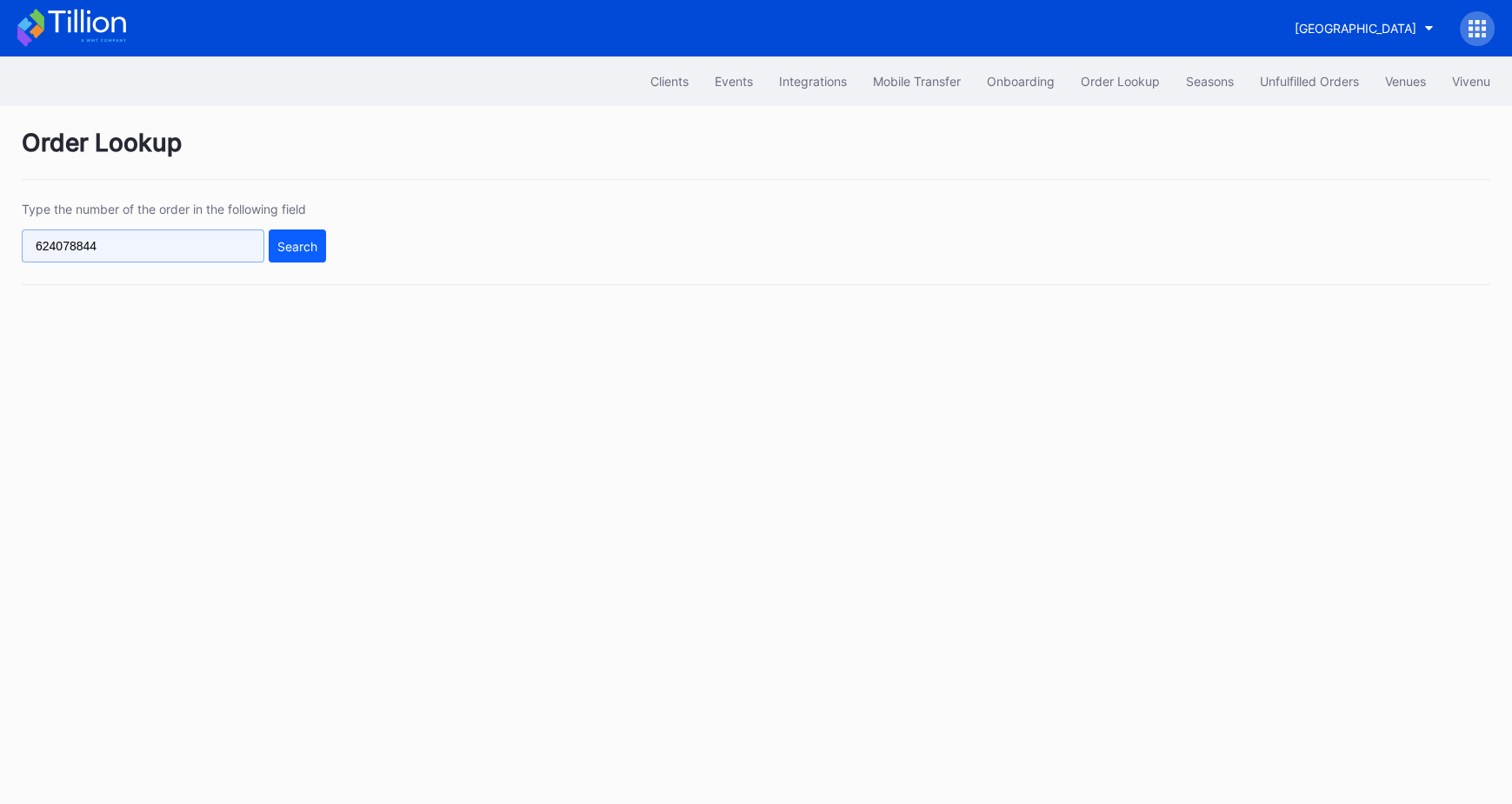
click at [200, 245] on input "624078844" at bounding box center [143, 246] width 243 height 33
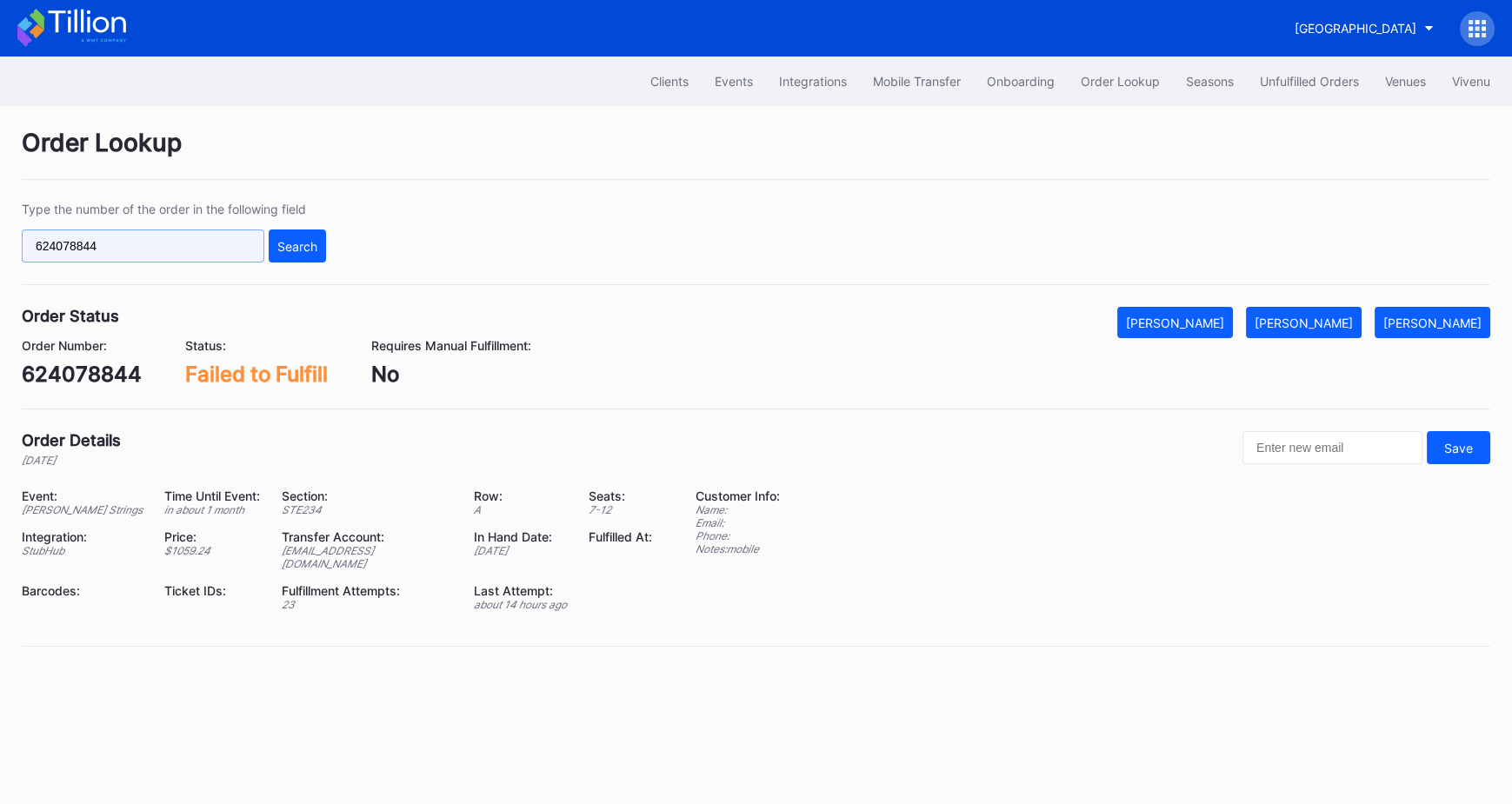
paste input "370463"
click at [302, 241] on div "Search" at bounding box center [297, 246] width 40 height 15
click at [163, 240] on input "624370463" at bounding box center [143, 246] width 243 height 33
paste input "178380"
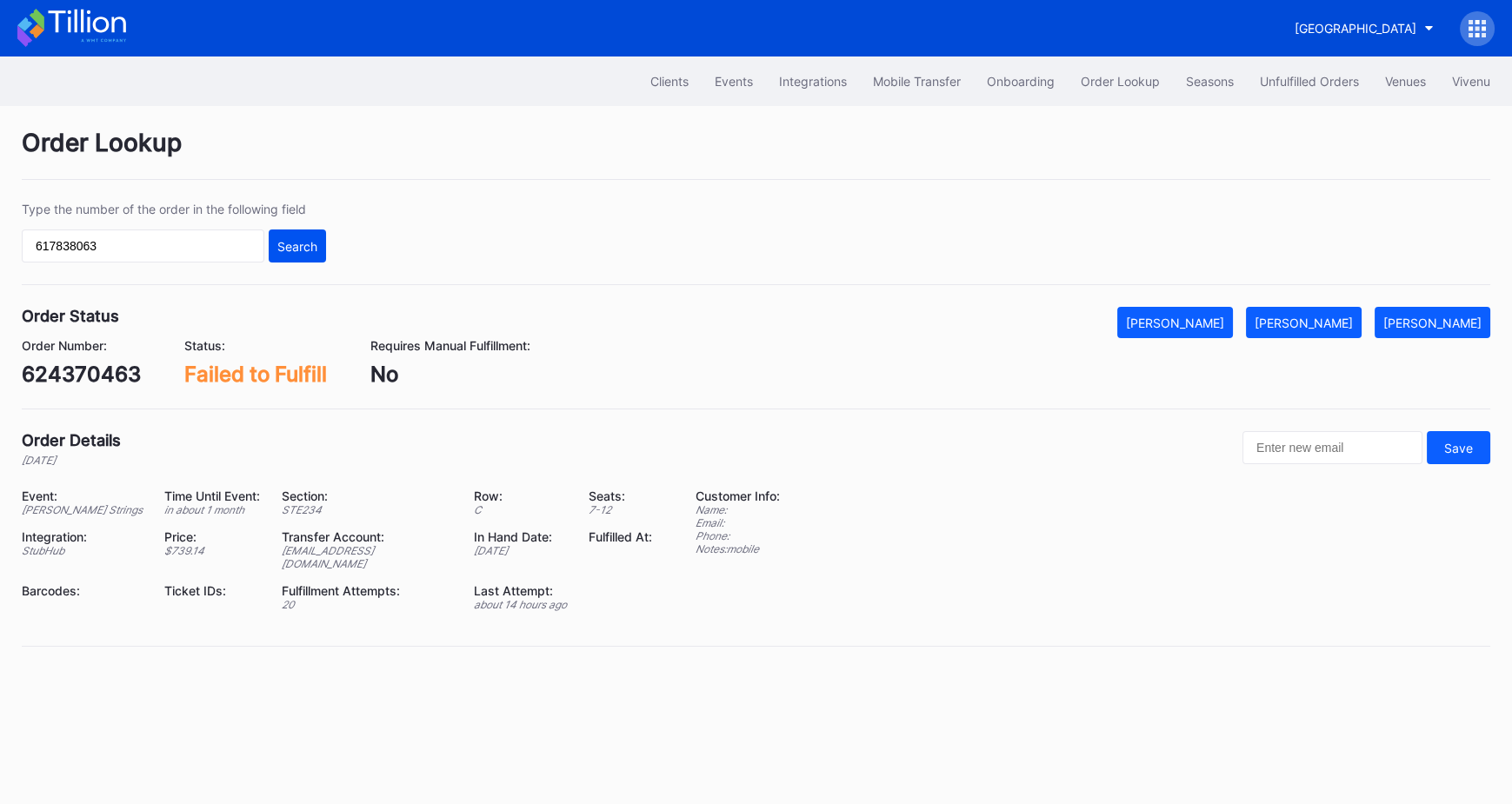
click at [301, 247] on div "Search" at bounding box center [297, 246] width 40 height 15
click at [146, 242] on input "617838063" at bounding box center [143, 246] width 243 height 33
paste input "ymg6c7q6vde"
type input "ymg6c7q6vde"
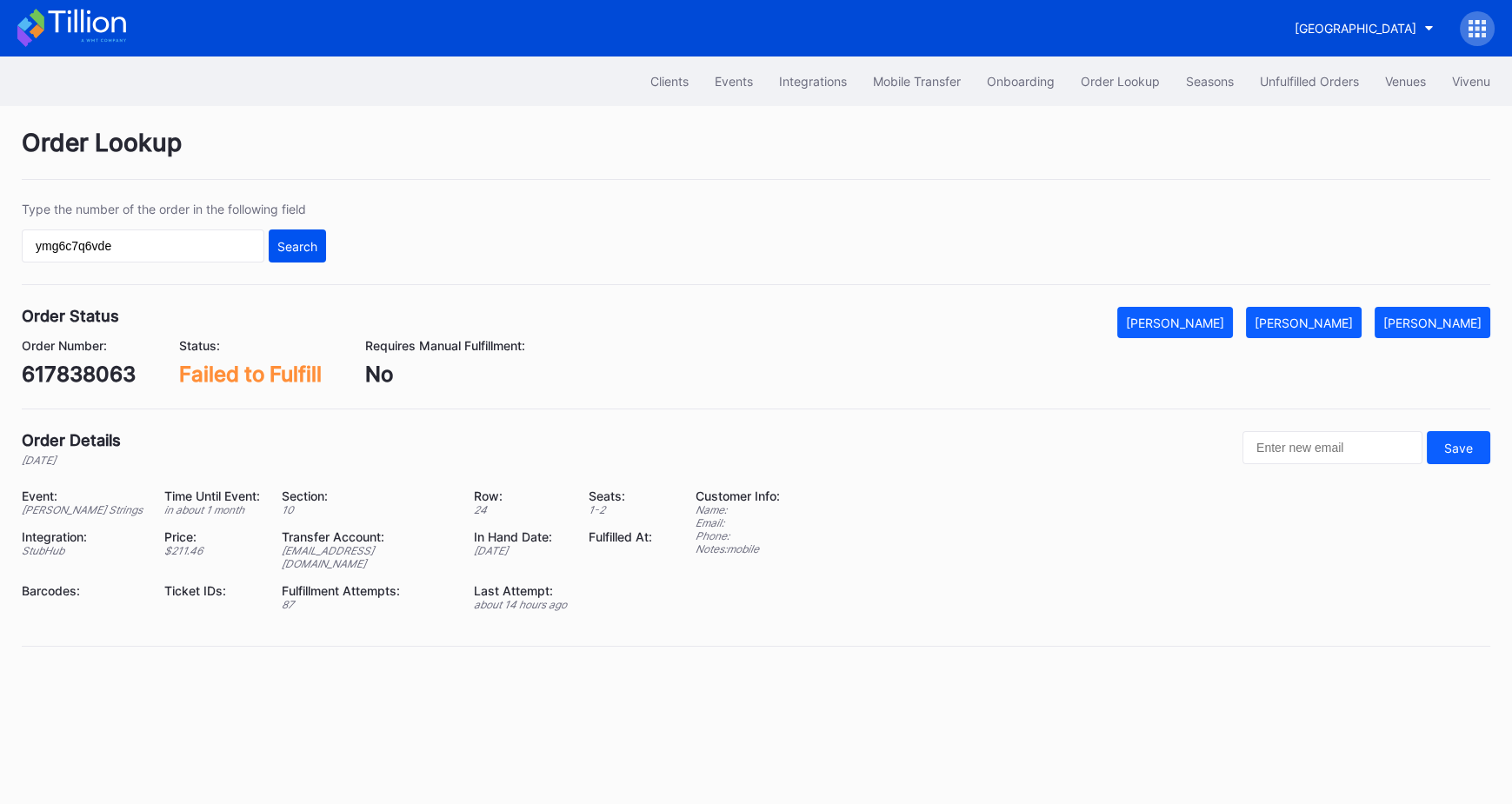
click at [305, 239] on div "Search" at bounding box center [297, 246] width 40 height 15
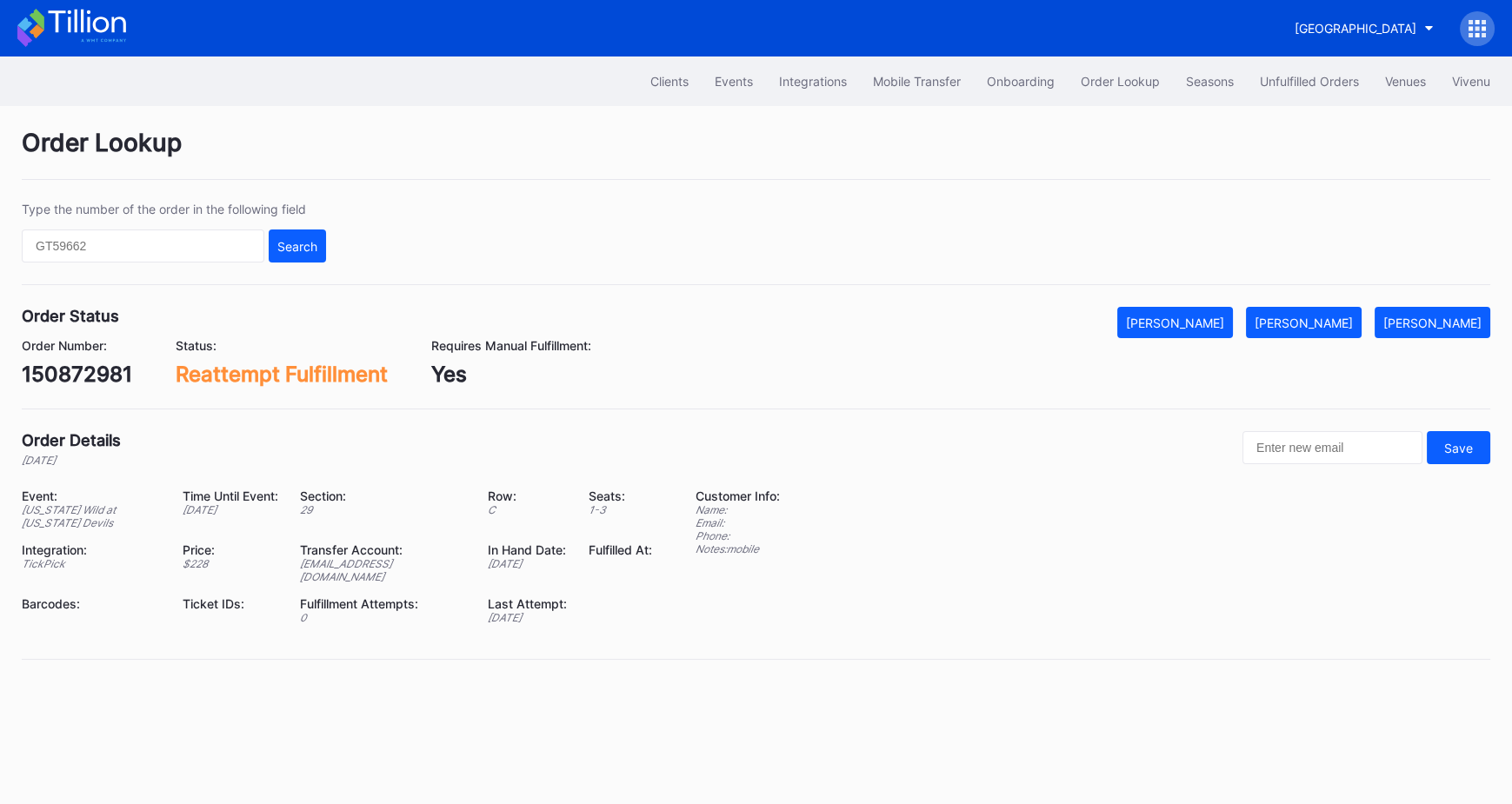
click at [187, 516] on div "in 12 days" at bounding box center [230, 509] width 96 height 13
click at [77, 510] on div "Minnesota Wild at New Jersey Devils" at bounding box center [91, 516] width 139 height 26
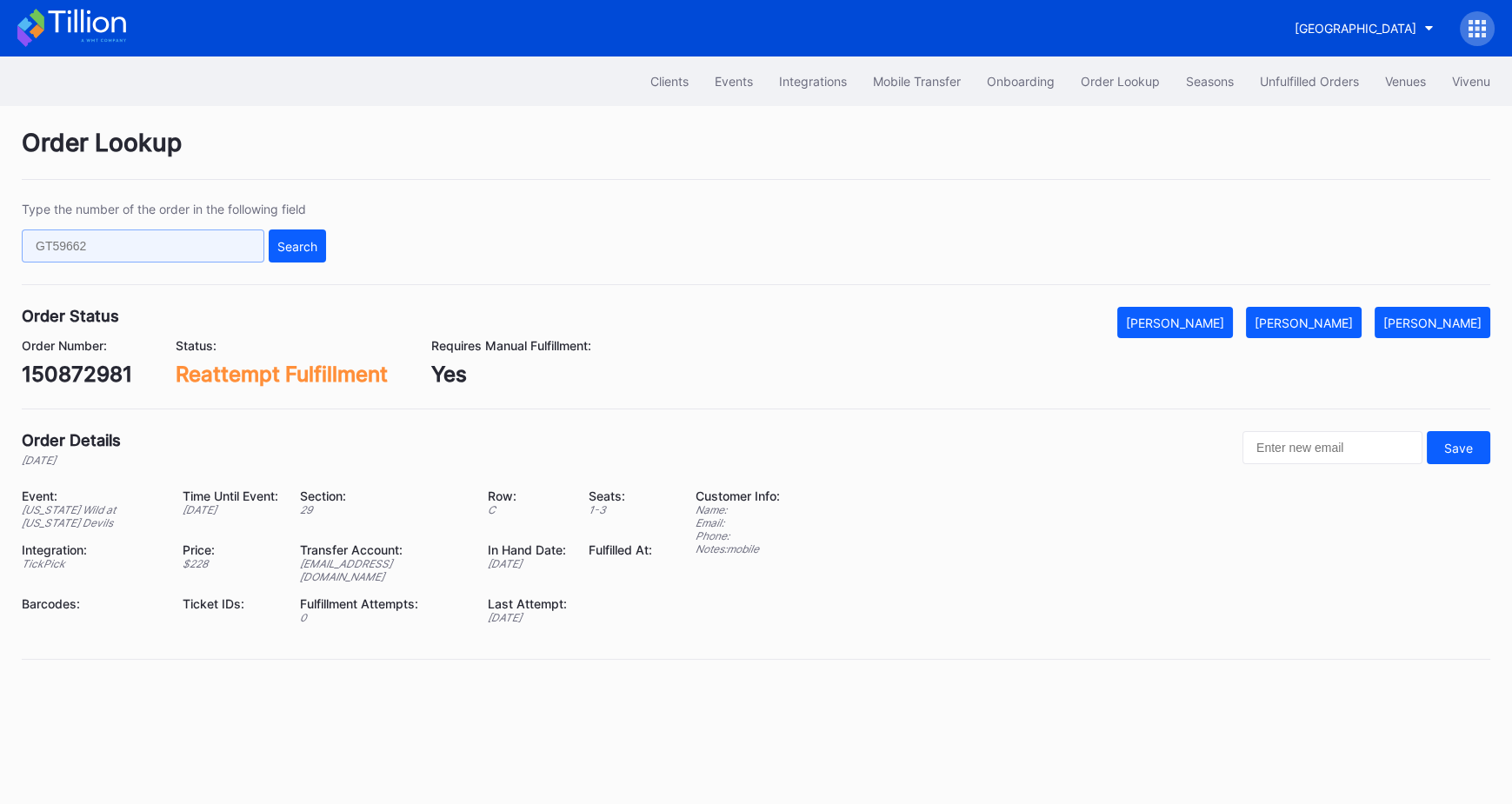
click at [218, 249] on input "text" at bounding box center [143, 246] width 243 height 33
paste input "624078844"
type input "624078844"
click at [302, 251] on div "Search" at bounding box center [297, 246] width 40 height 15
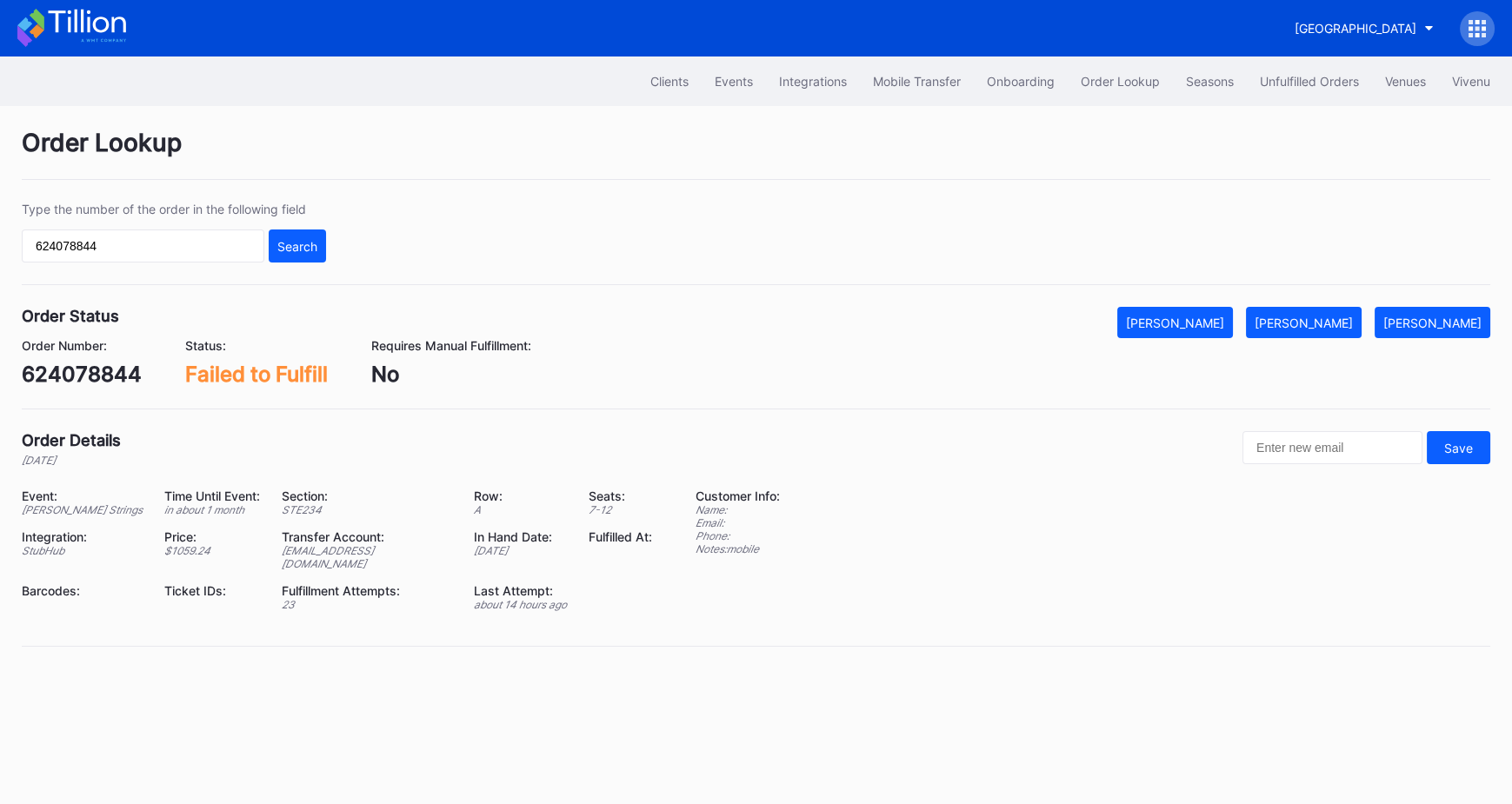
click at [290, 548] on div "njdevilsintegrations@eventdynamic.com" at bounding box center [367, 557] width 170 height 26
click at [318, 551] on div "njdevilsintegrations@eventdynamic.com" at bounding box center [367, 557] width 170 height 26
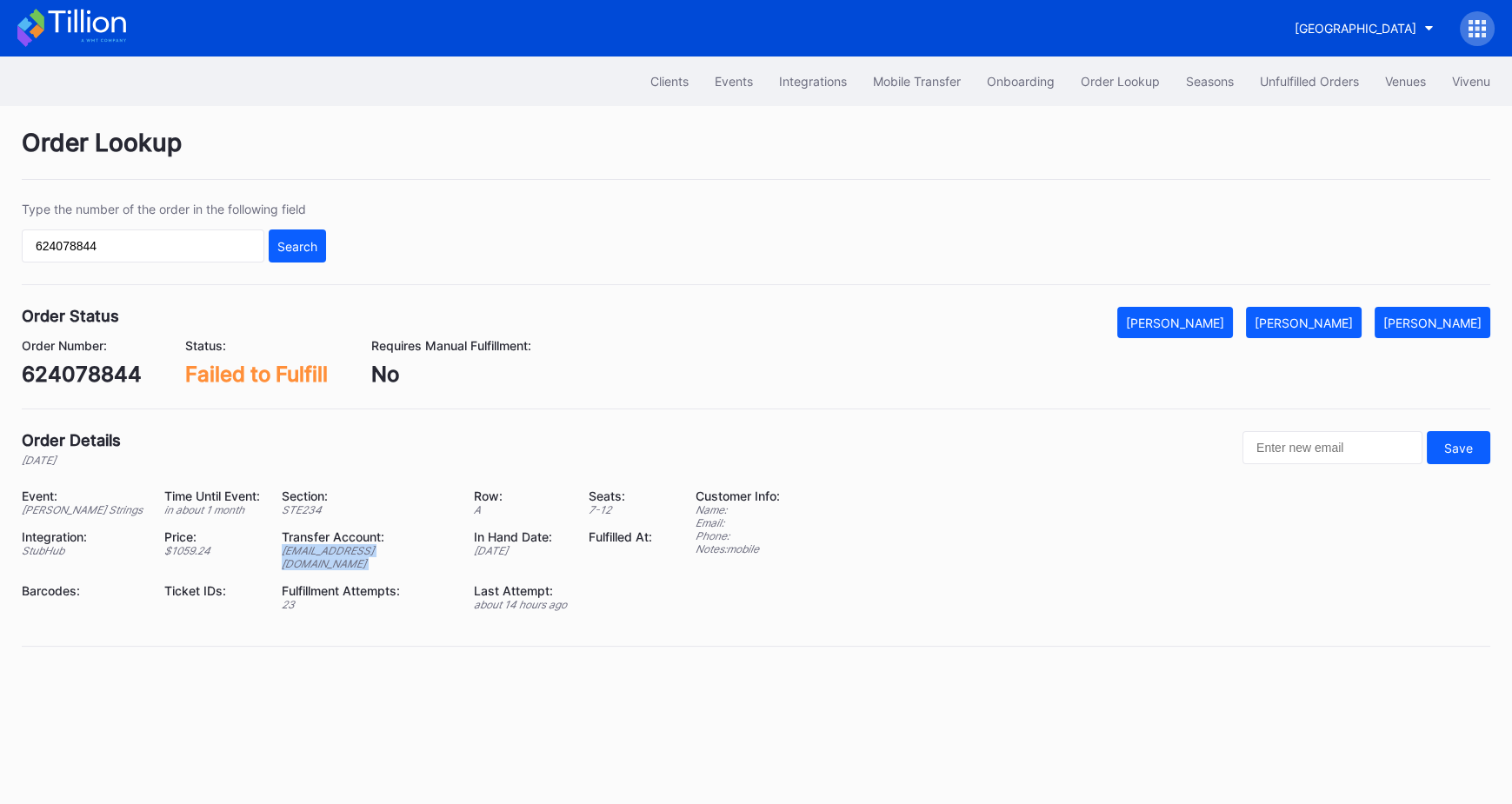
click at [318, 551] on div "njdevilsintegrations@eventdynamic.com" at bounding box center [367, 557] width 170 height 26
click at [310, 551] on div "njdevilsintegrations@eventdynamic.com" at bounding box center [367, 557] width 170 height 26
click at [358, 551] on div "njdevilsintegrations@eventdynamic.com" at bounding box center [367, 557] width 170 height 26
click at [418, 549] on div "njdevilsintegrations@eventdynamic.com" at bounding box center [367, 557] width 170 height 26
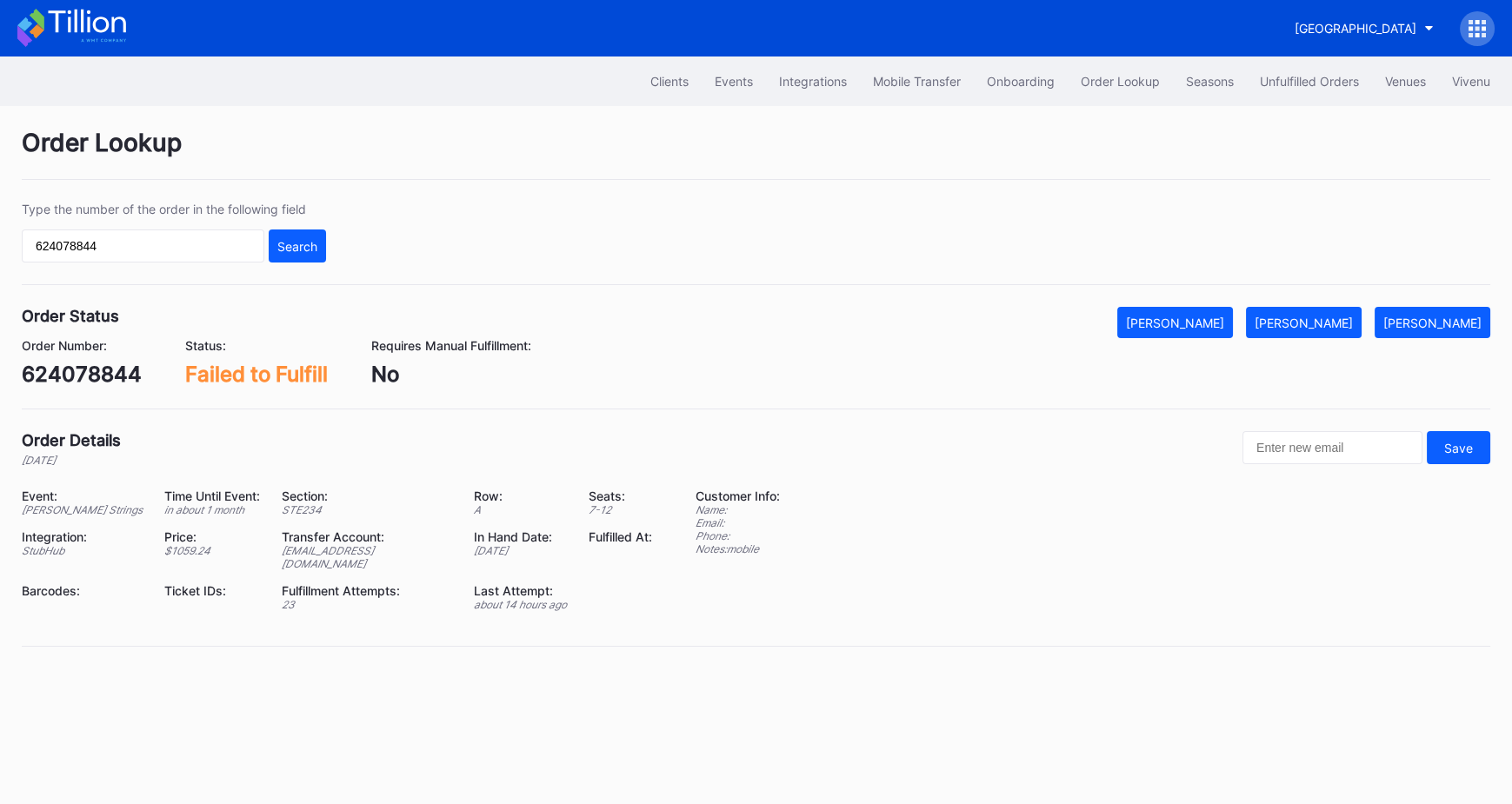
click at [418, 549] on div "njdevilsintegrations@eventdynamic.com" at bounding box center [367, 557] width 170 height 26
